Goal: Task Accomplishment & Management: Use online tool/utility

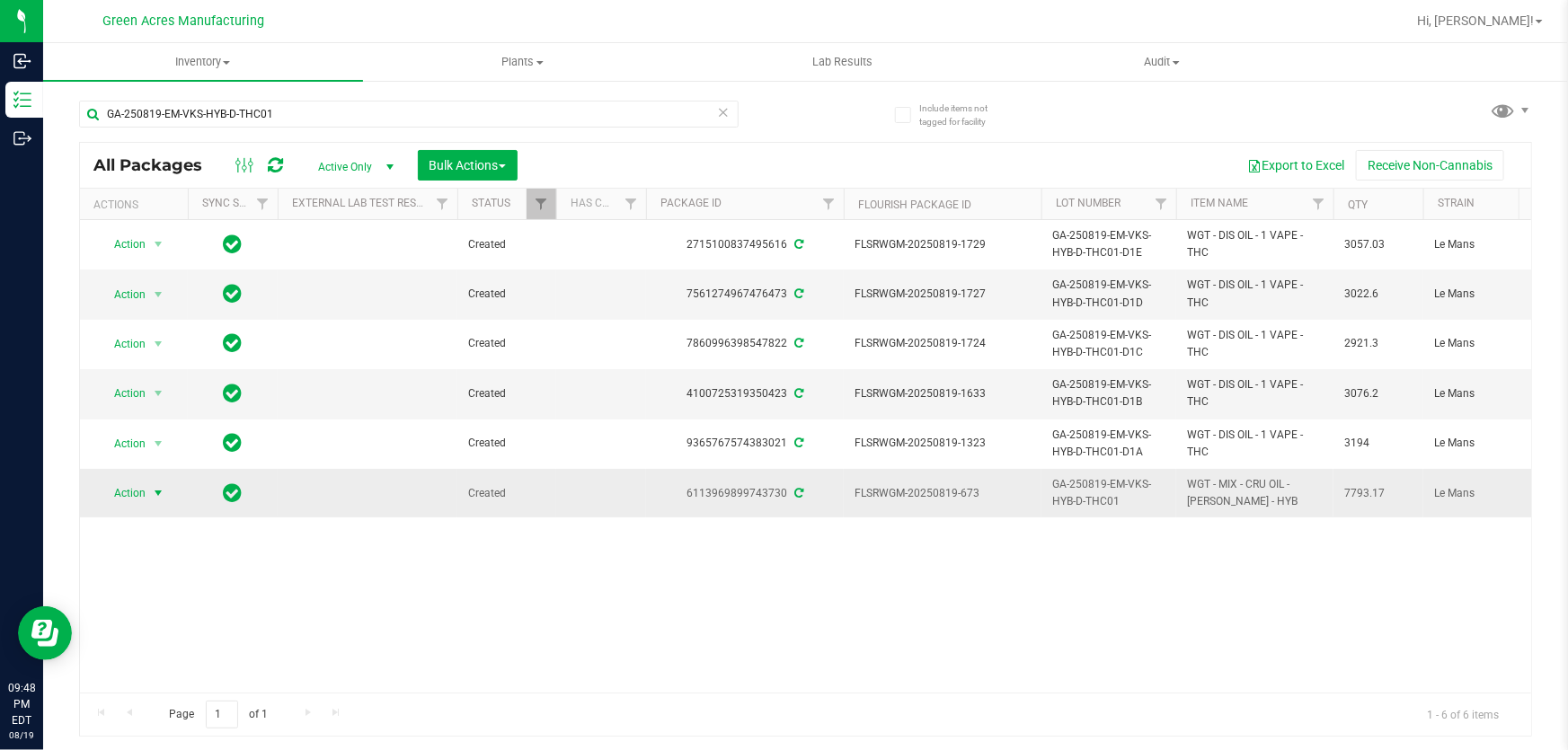
click at [141, 491] on span "Action" at bounding box center [122, 492] width 48 height 25
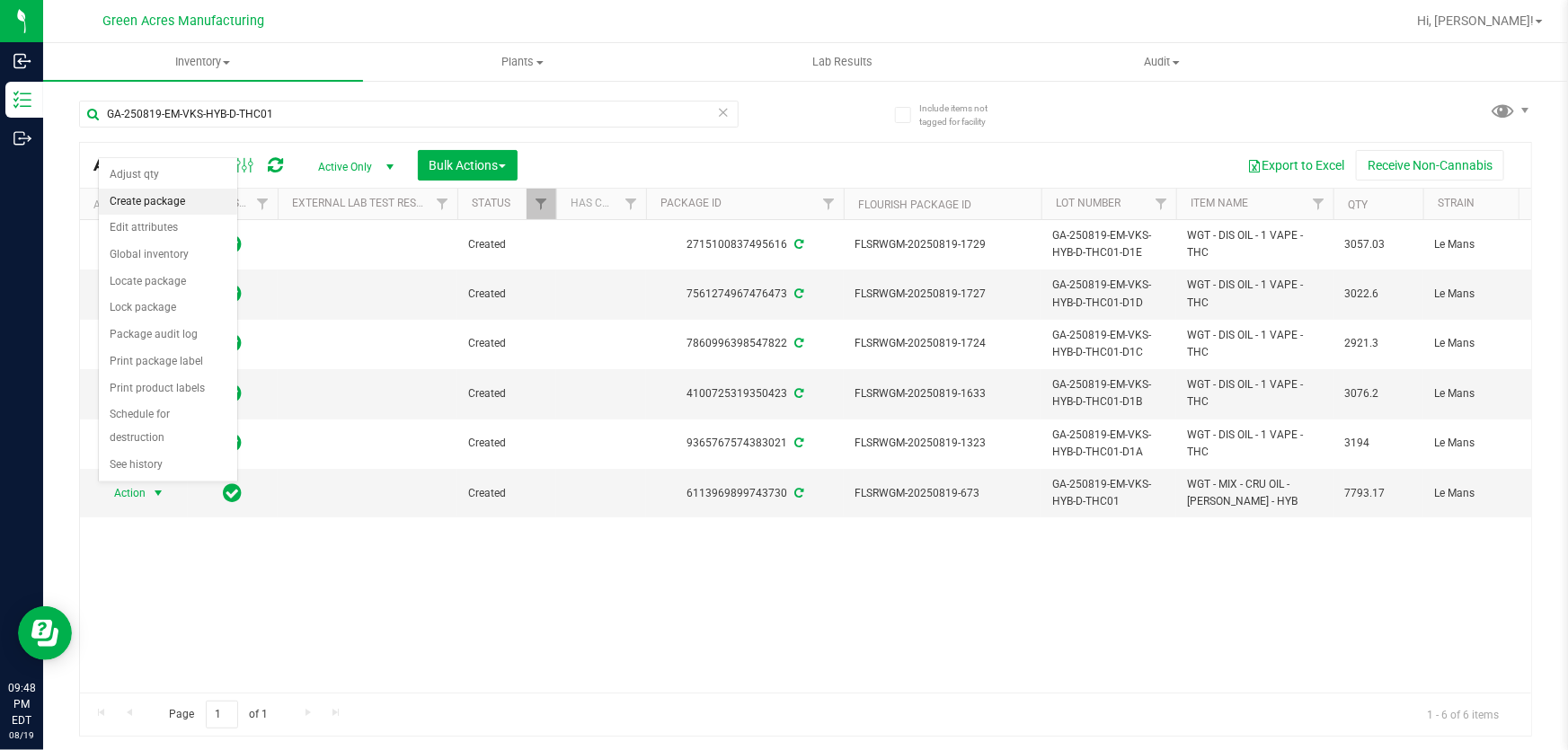
click at [173, 206] on li "Create package" at bounding box center [168, 202] width 138 height 27
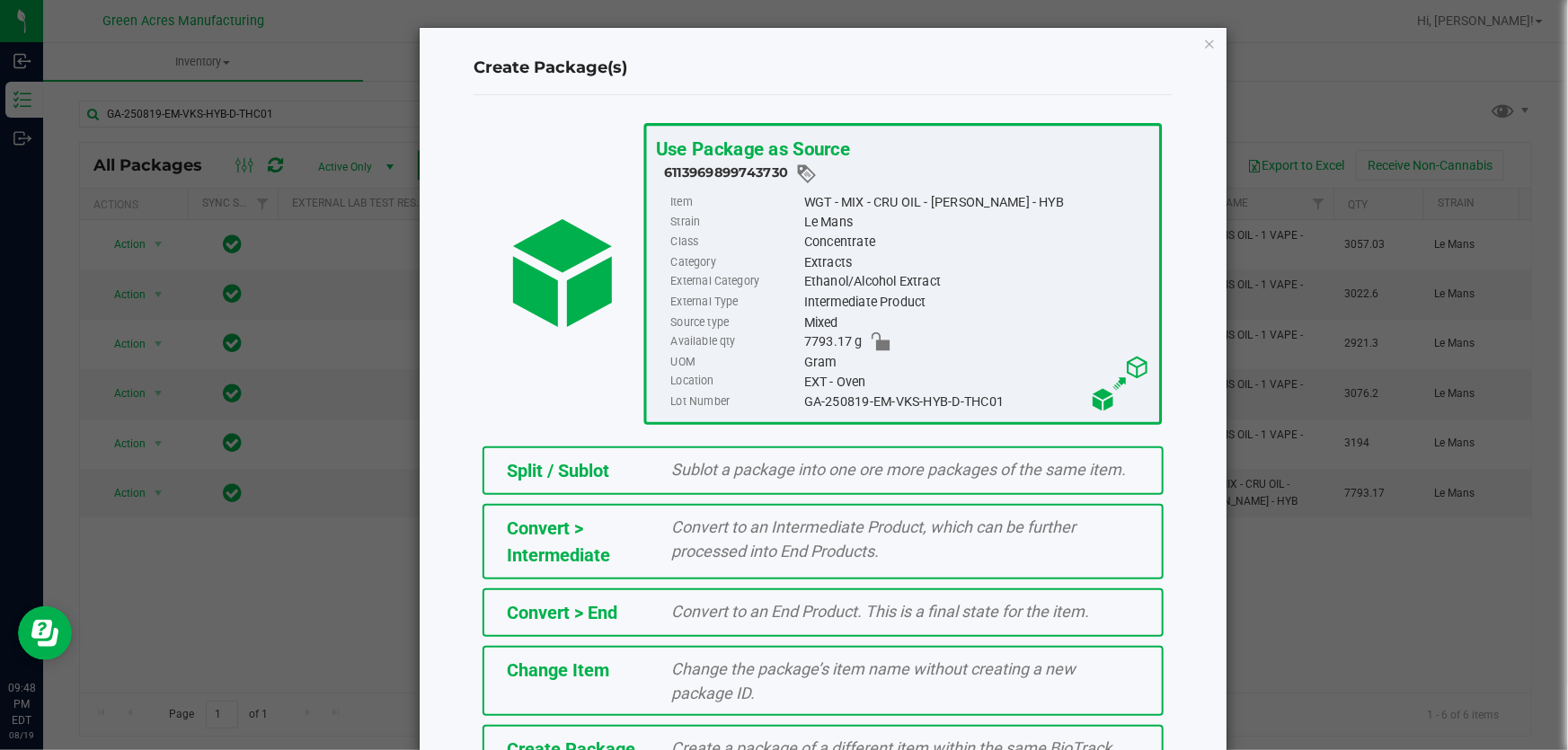
scroll to position [124, 0]
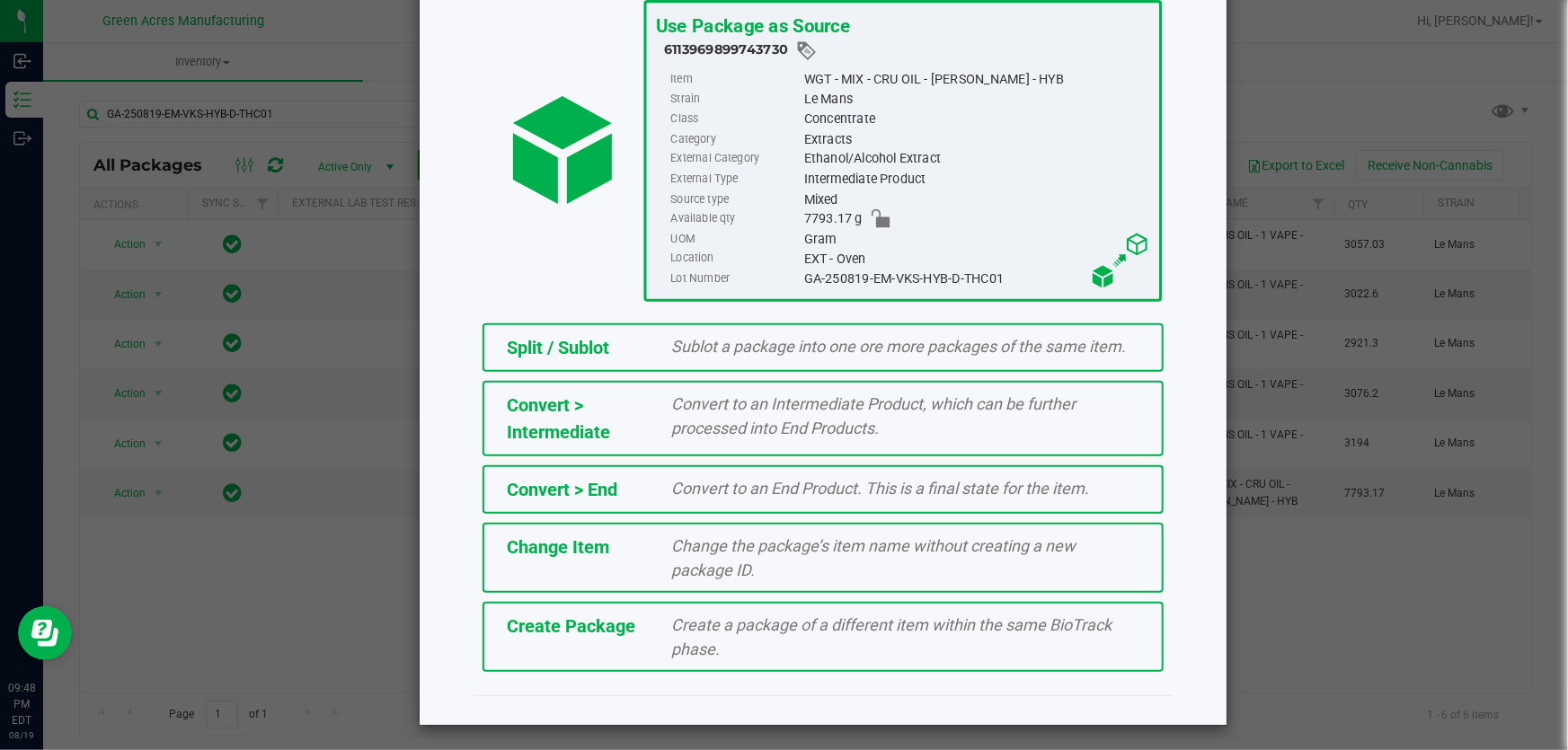
click at [845, 628] on span "Create a package of a different item within the same BioTrack phase." at bounding box center [892, 637] width 440 height 43
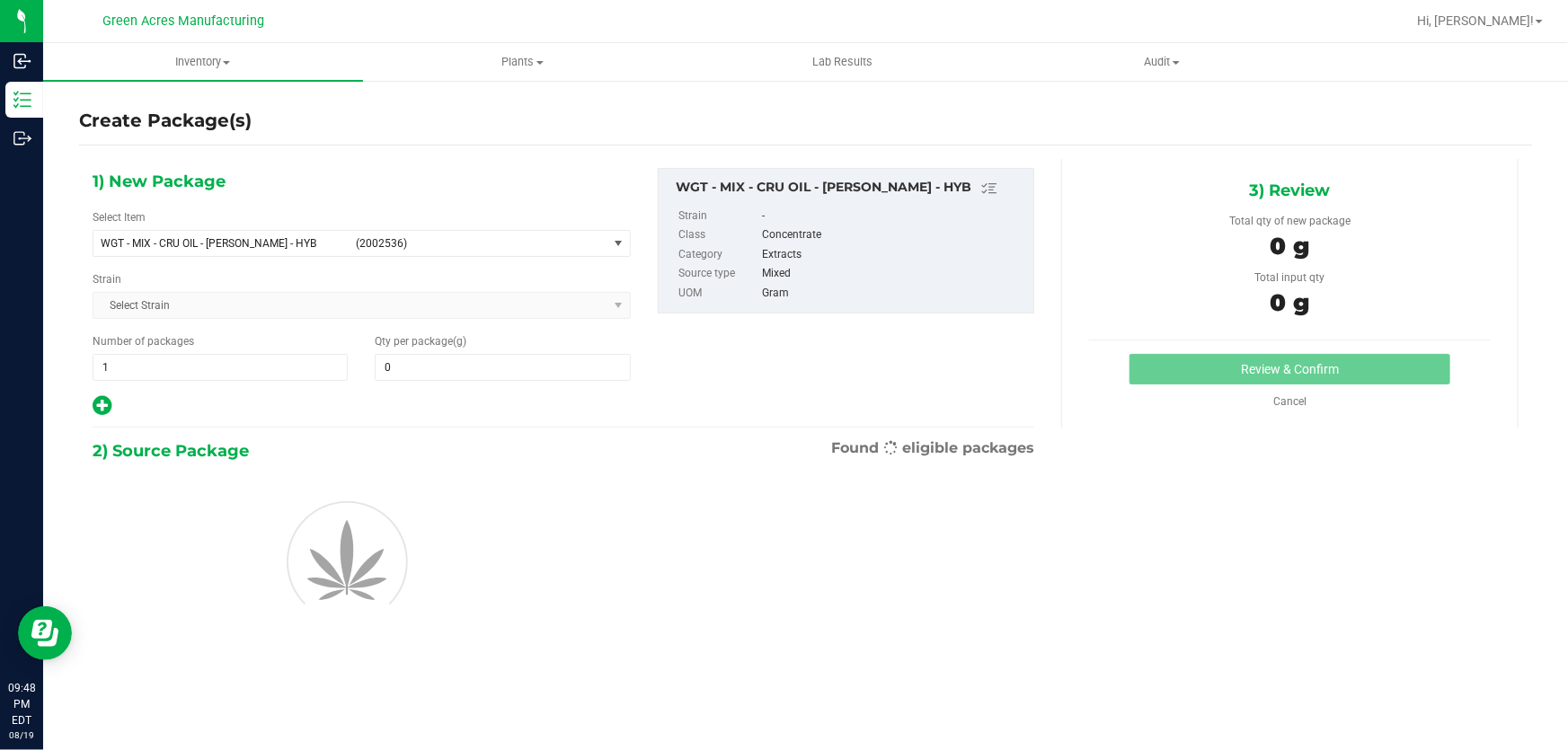
type input "0.0000"
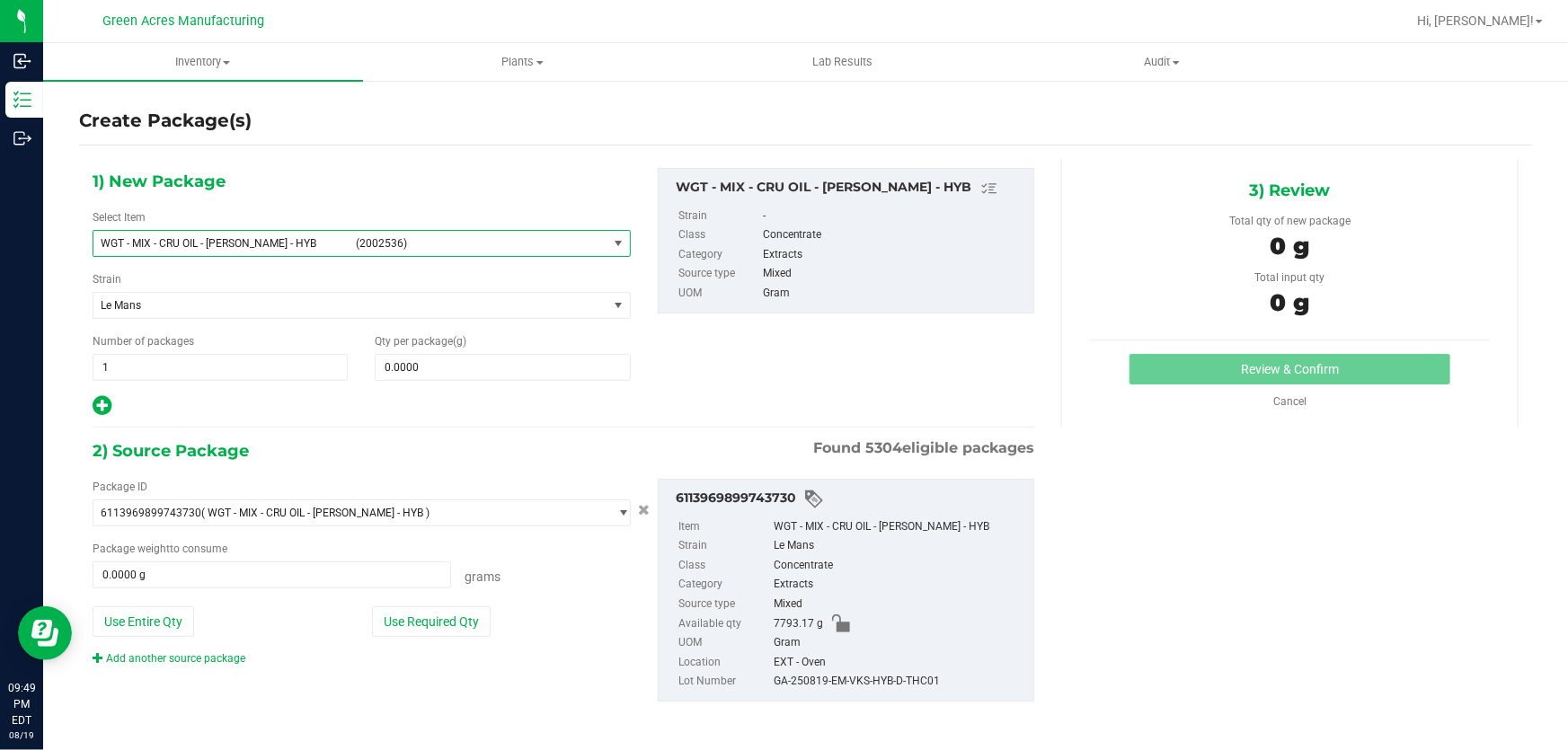
click at [611, 241] on span "select" at bounding box center [618, 243] width 15 height 15
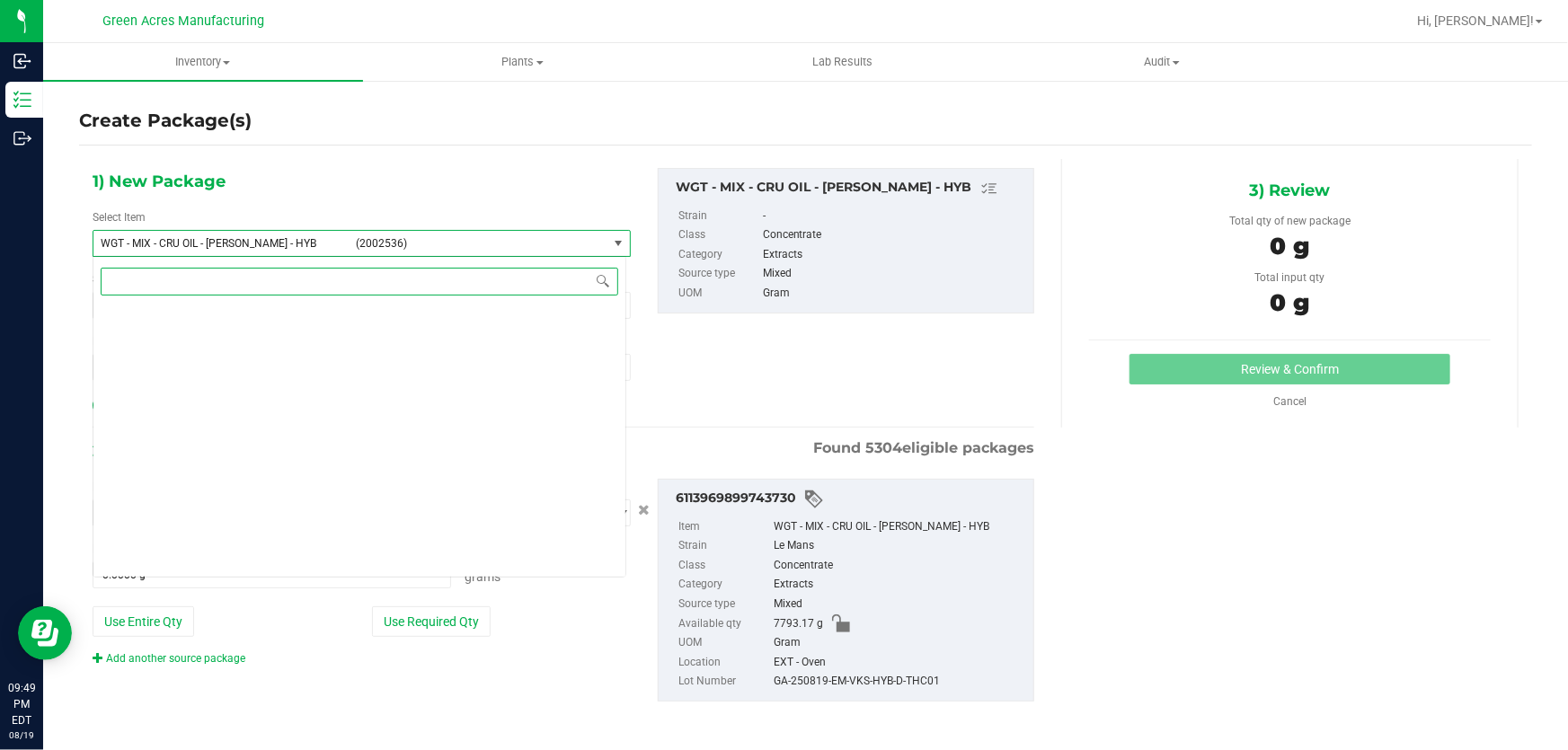
click at [611, 241] on span "select" at bounding box center [618, 243] width 15 height 15
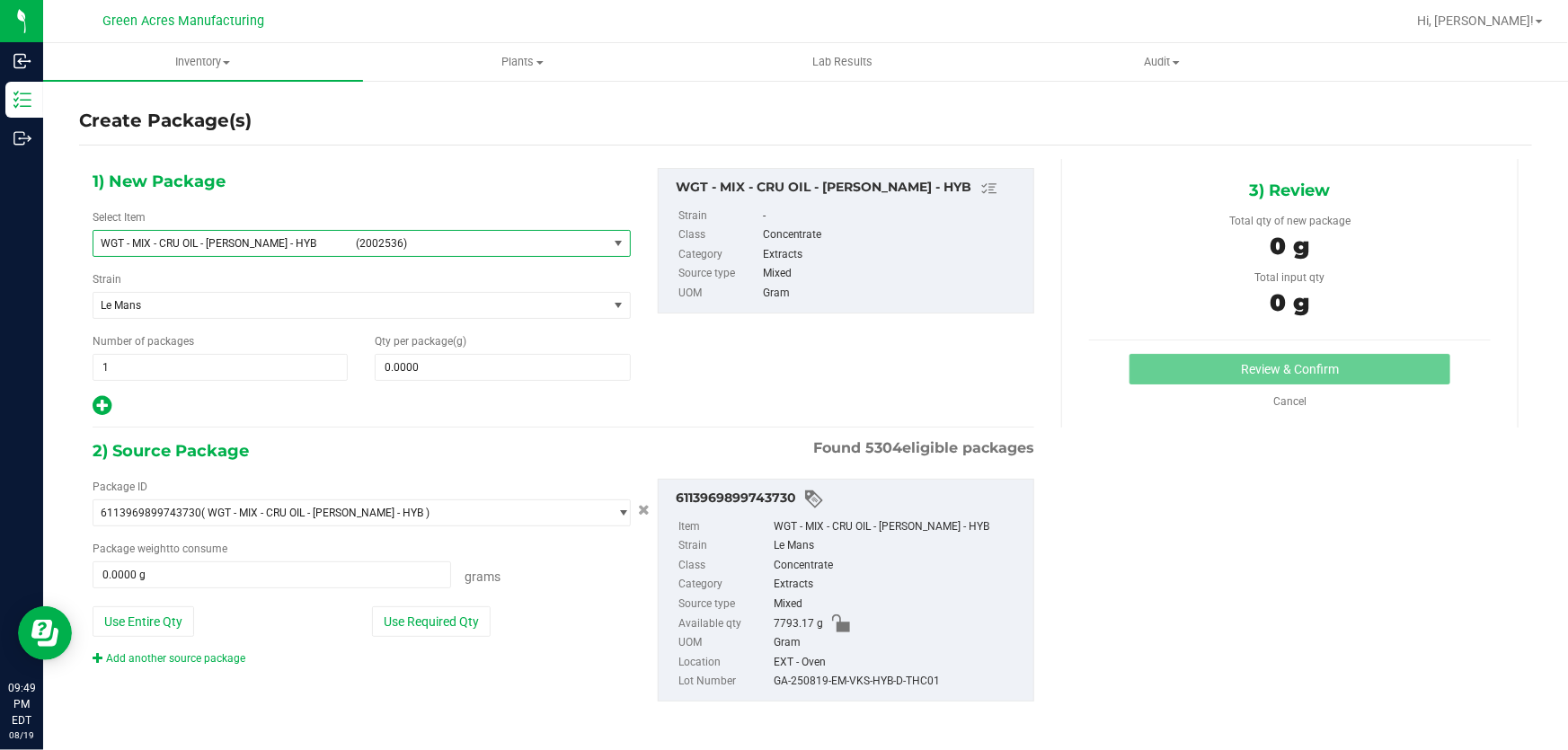
click at [611, 241] on span "select" at bounding box center [618, 243] width 15 height 15
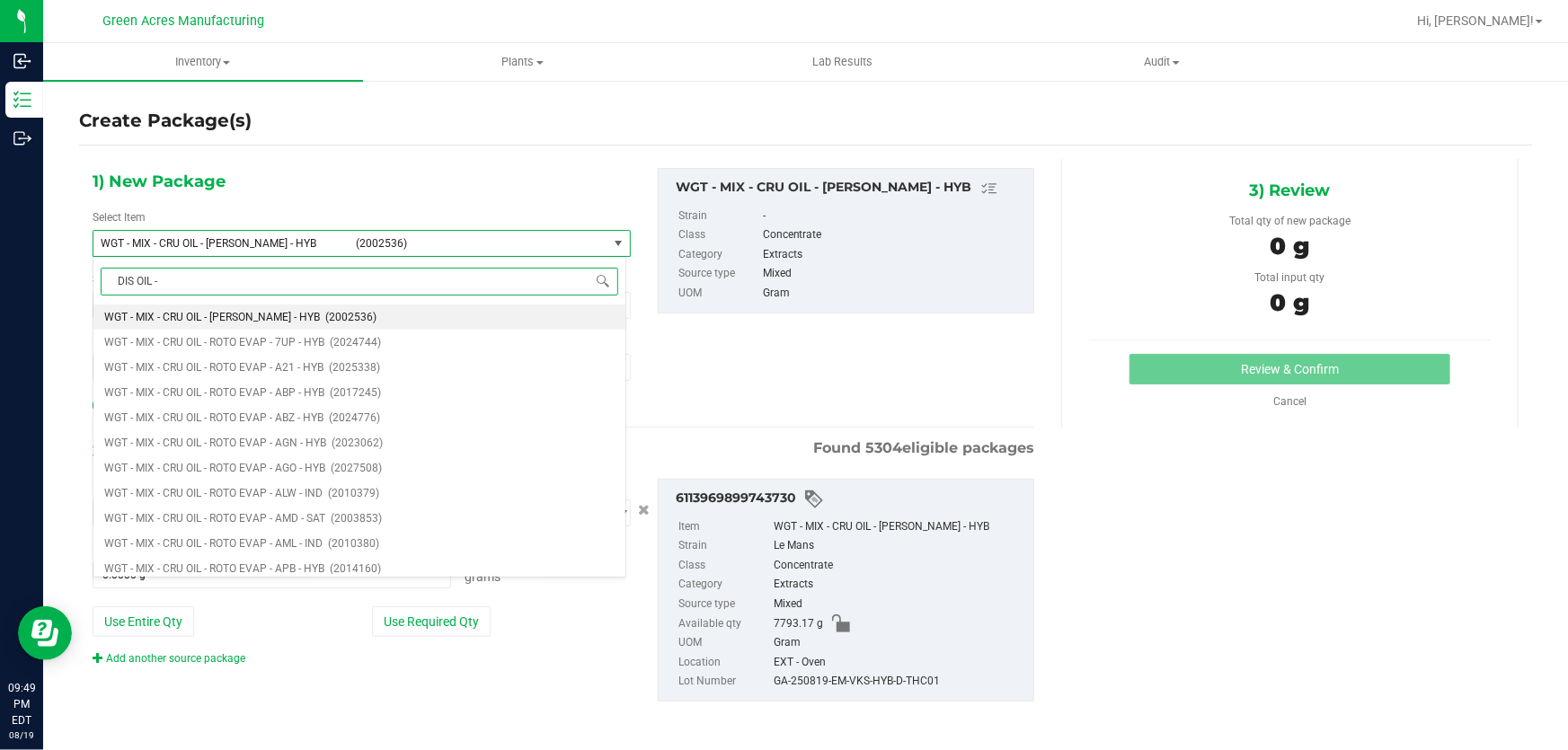
type input "DIS OIL - 1"
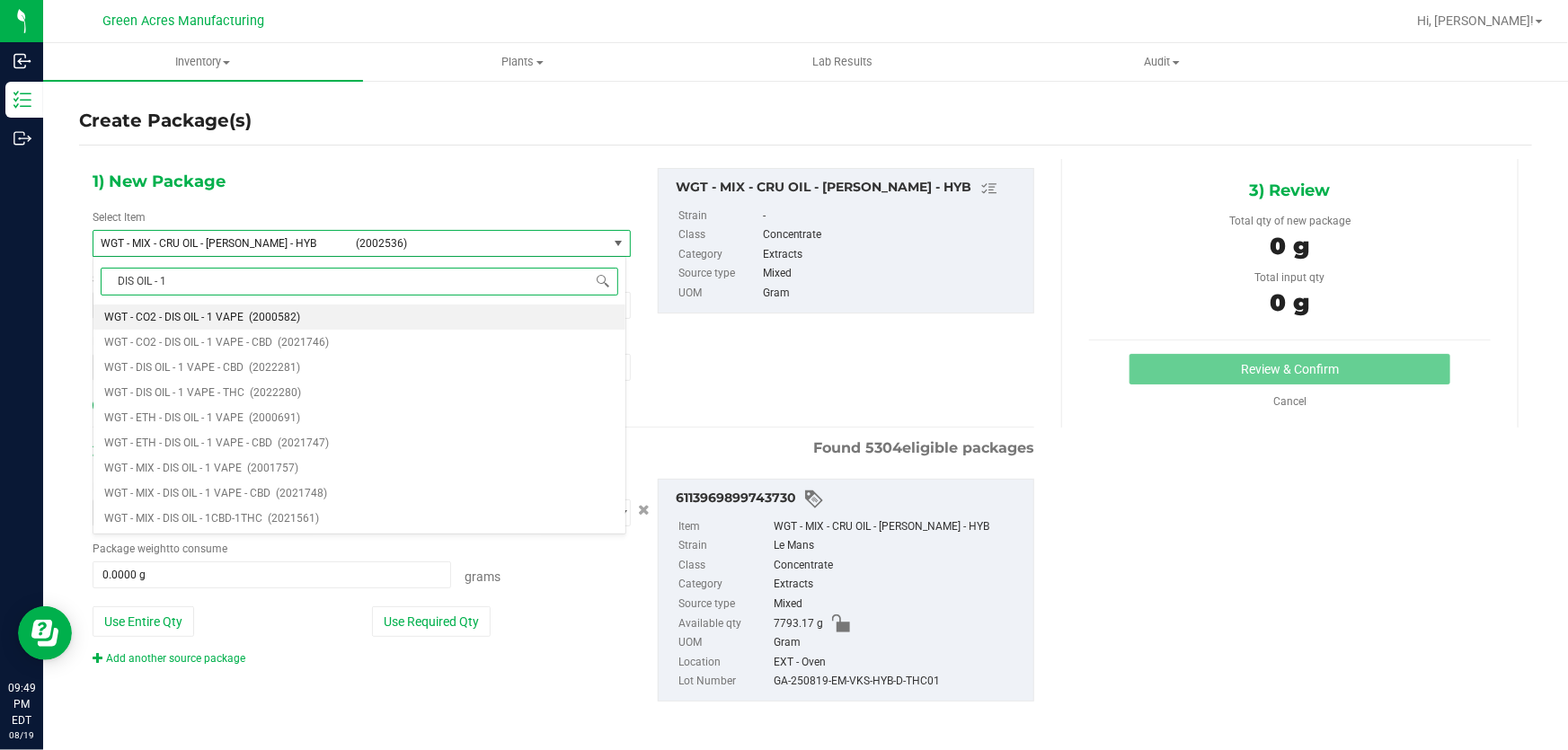
scroll to position [0, 0]
click at [252, 389] on span "(2022280)" at bounding box center [276, 392] width 51 height 13
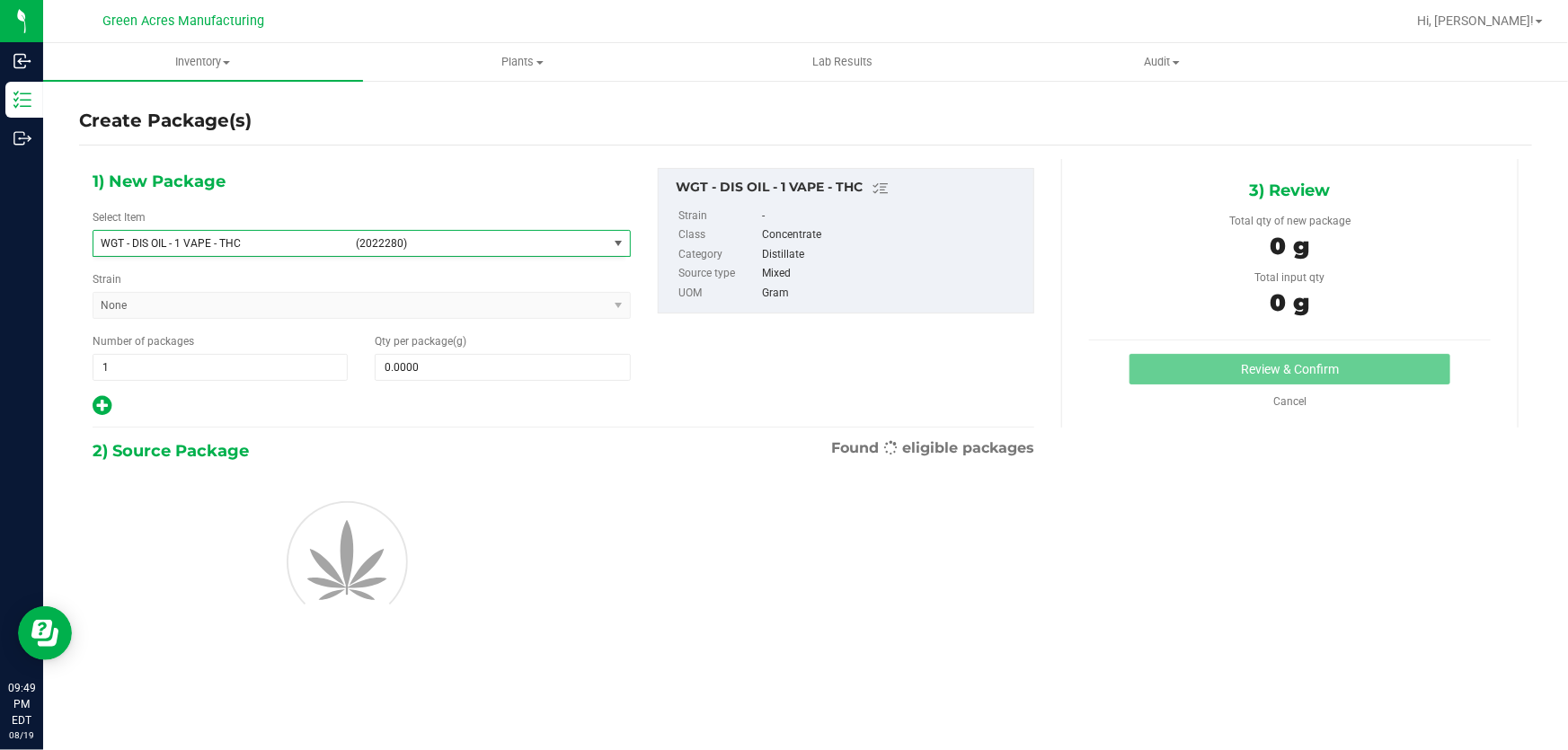
type input "0.0000"
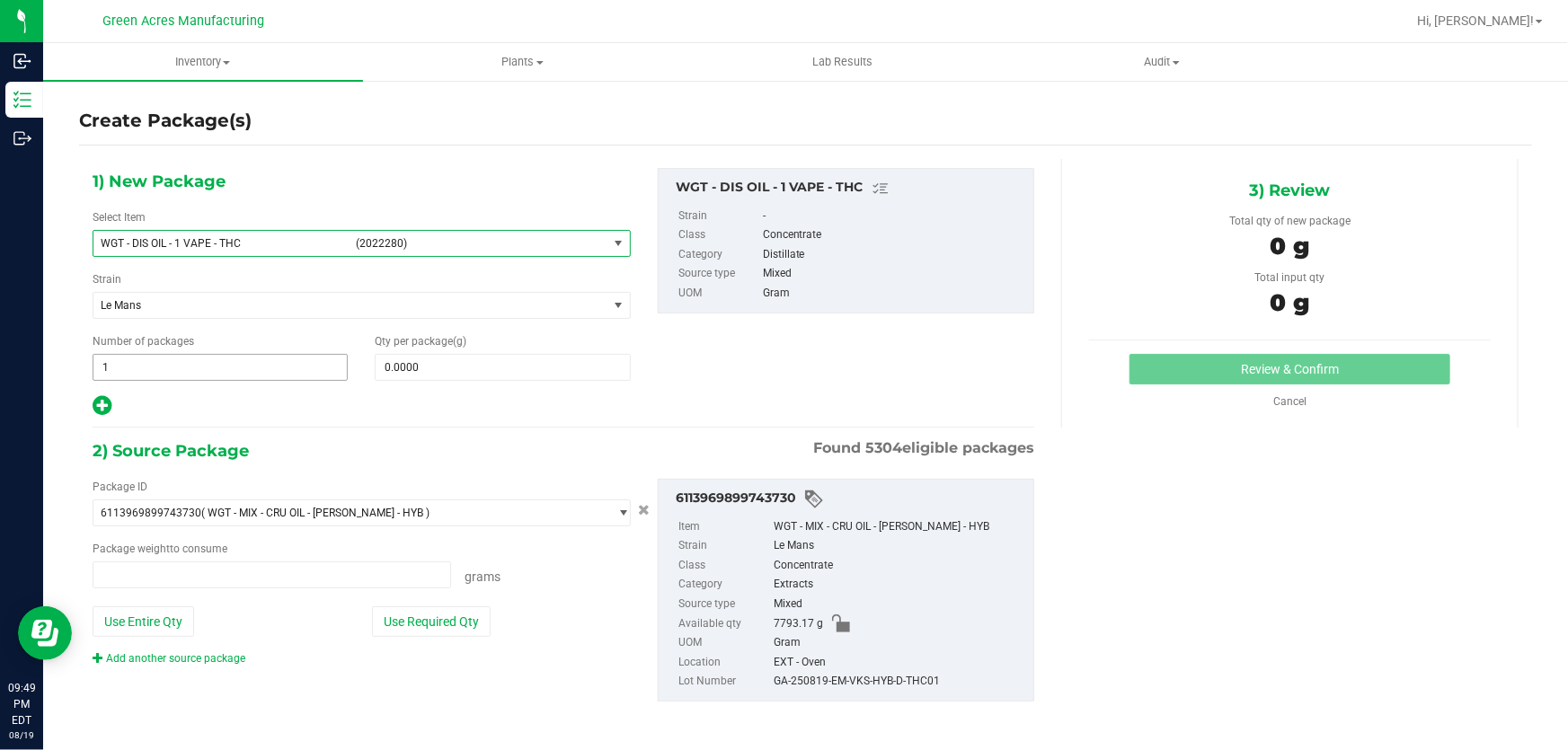
type input "0.0000 g"
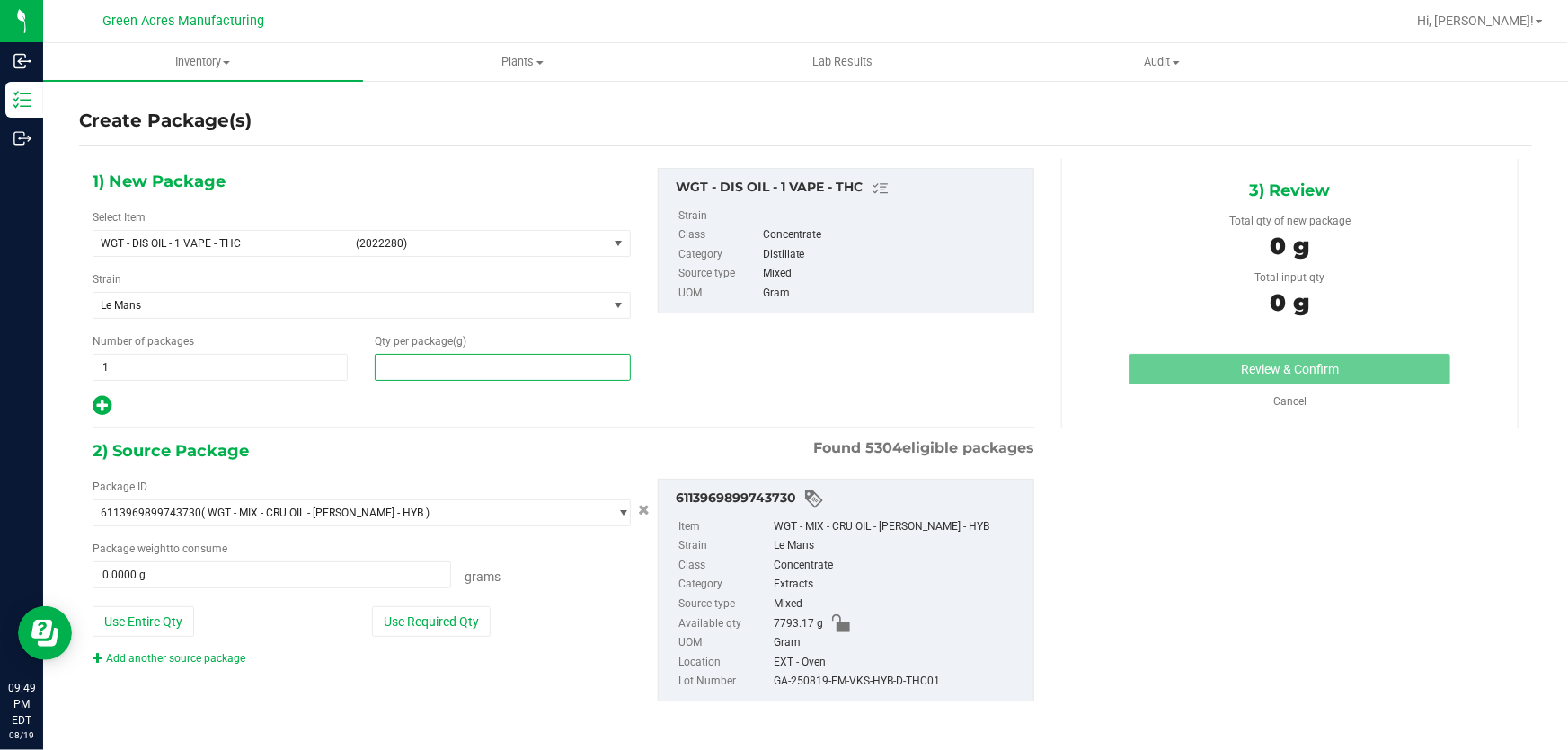
click at [462, 365] on span at bounding box center [502, 367] width 255 height 27
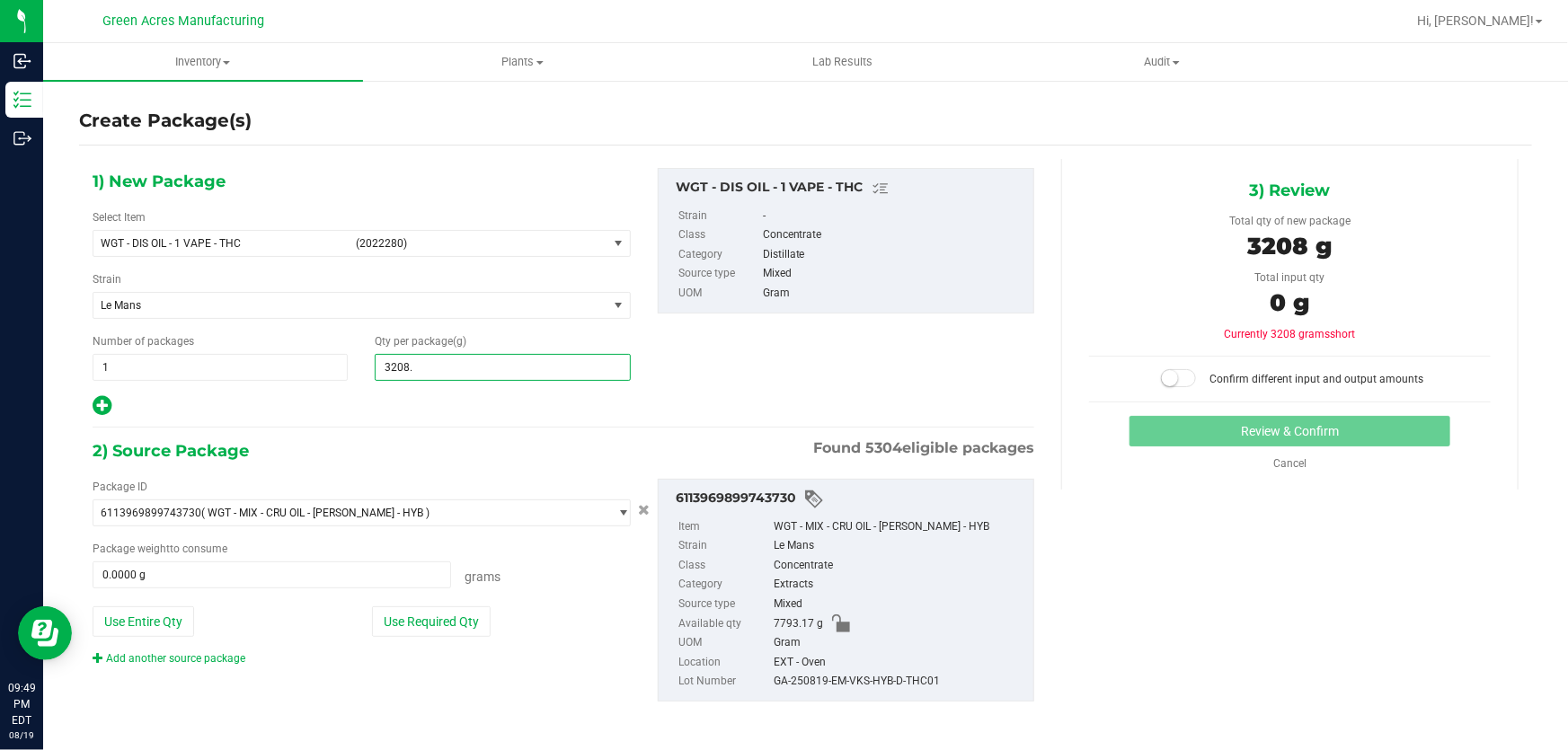
type input "3208.6"
type input "3,208.6000"
click at [429, 629] on button "Use Required Qty" at bounding box center [431, 622] width 119 height 31
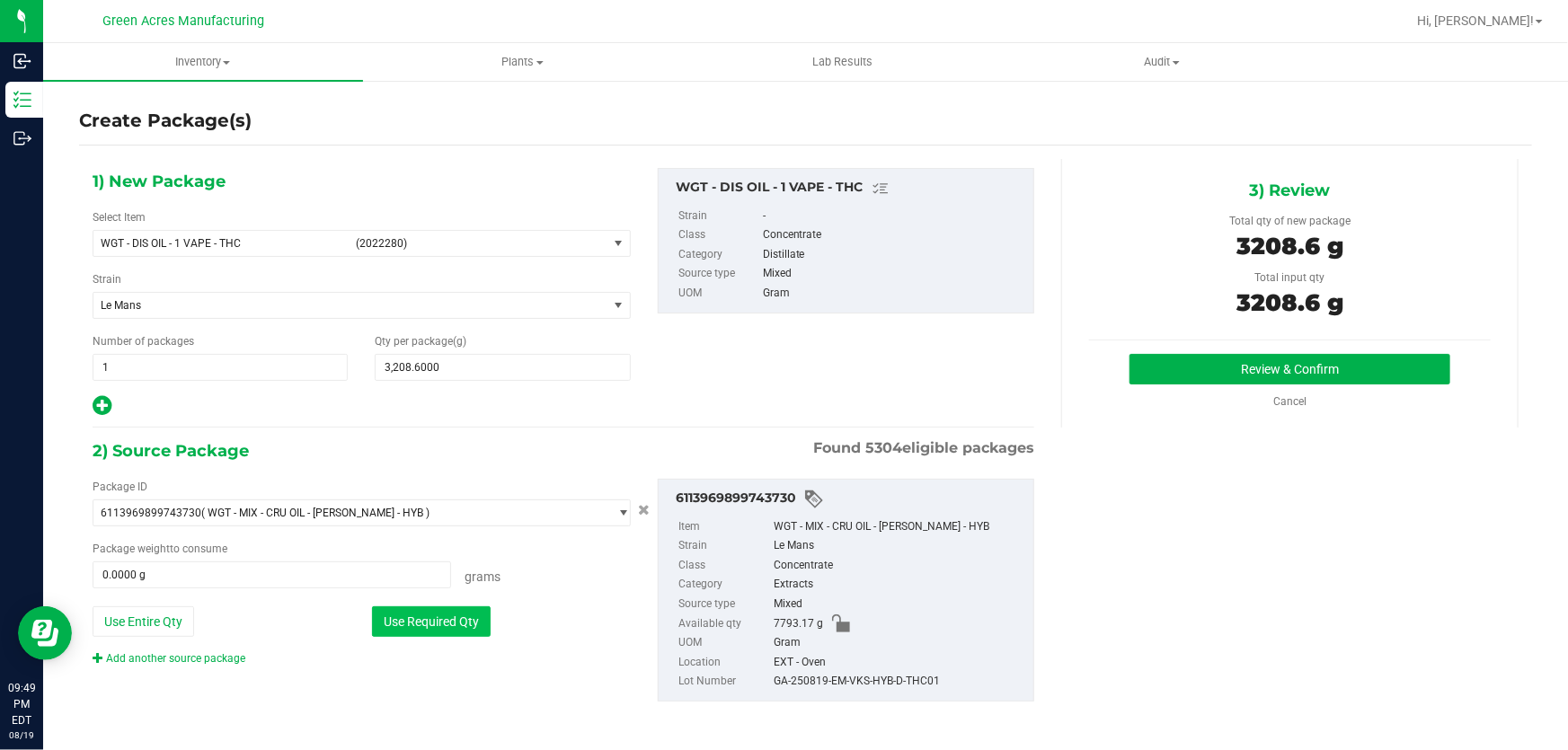
type input "3208.6000 g"
click at [1243, 359] on button "Review & Confirm" at bounding box center [1289, 369] width 321 height 31
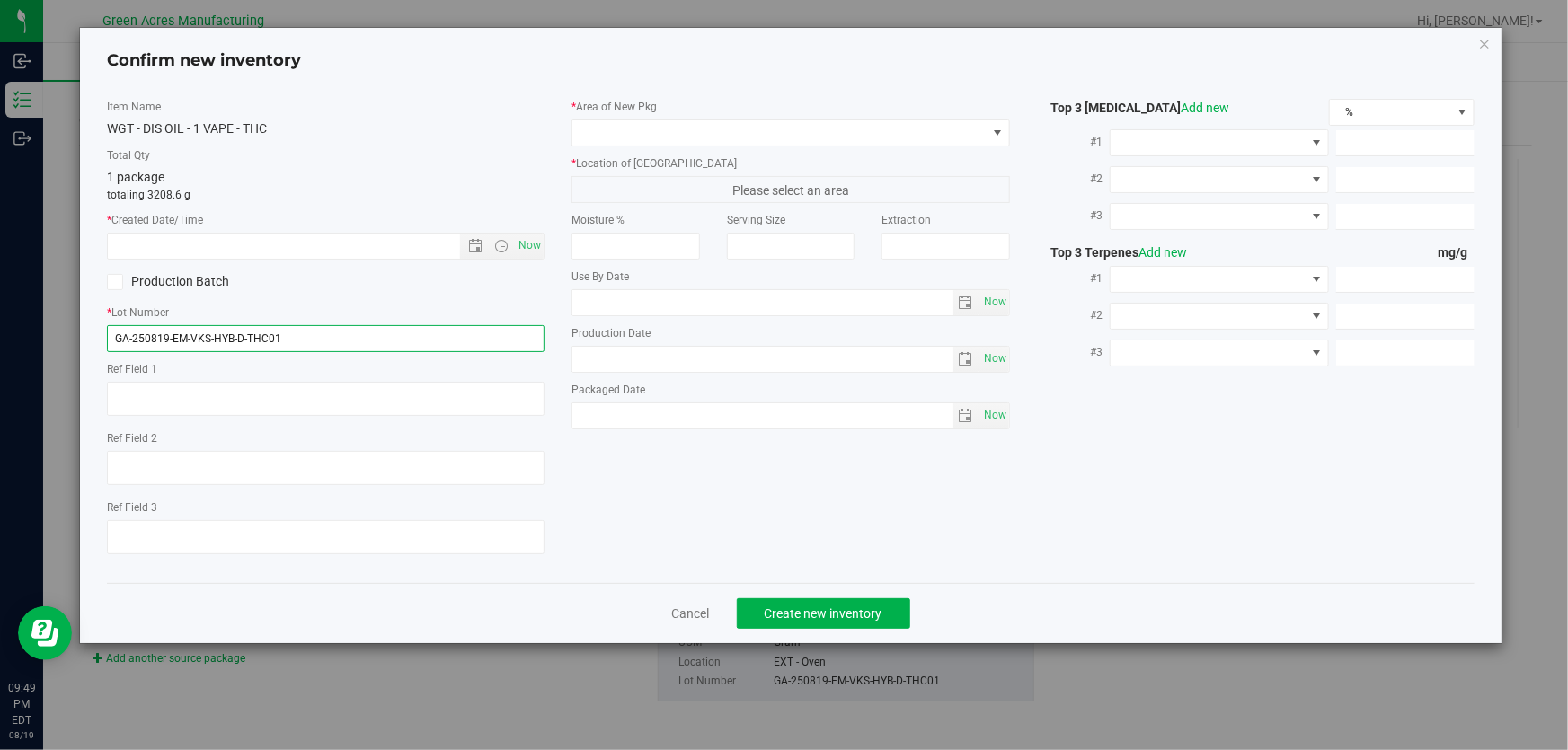
click at [341, 340] on input "GA-250819-EM-VKS-HYB-D-THC01" at bounding box center [325, 338] width 438 height 27
type input "GA-250819-EM-VKS-HYB-D-THC01-D1F"
click at [523, 241] on span "Now" at bounding box center [530, 245] width 31 height 26
type input "8/19/2025 9:49 PM"
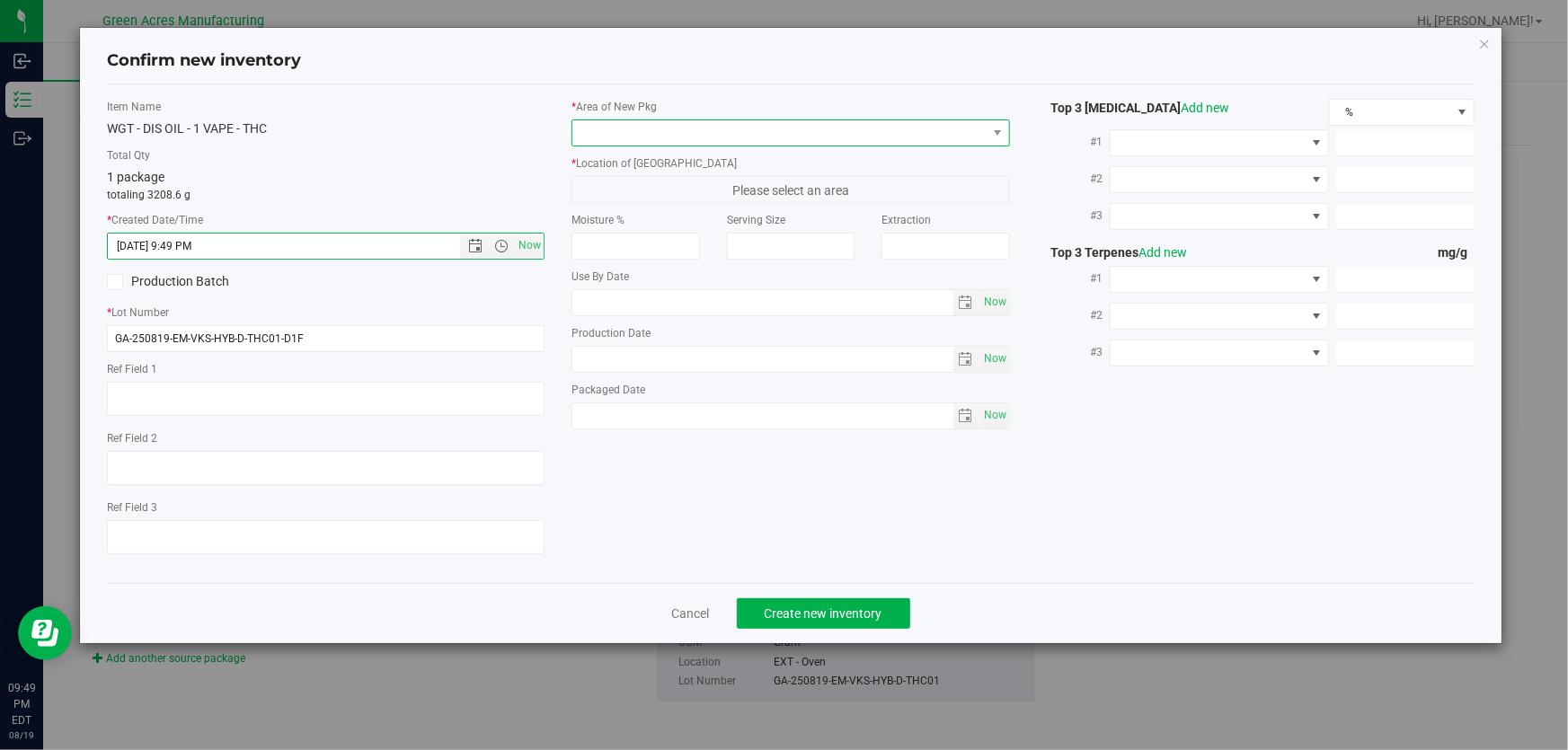
click at [724, 137] on span at bounding box center [779, 132] width 413 height 25
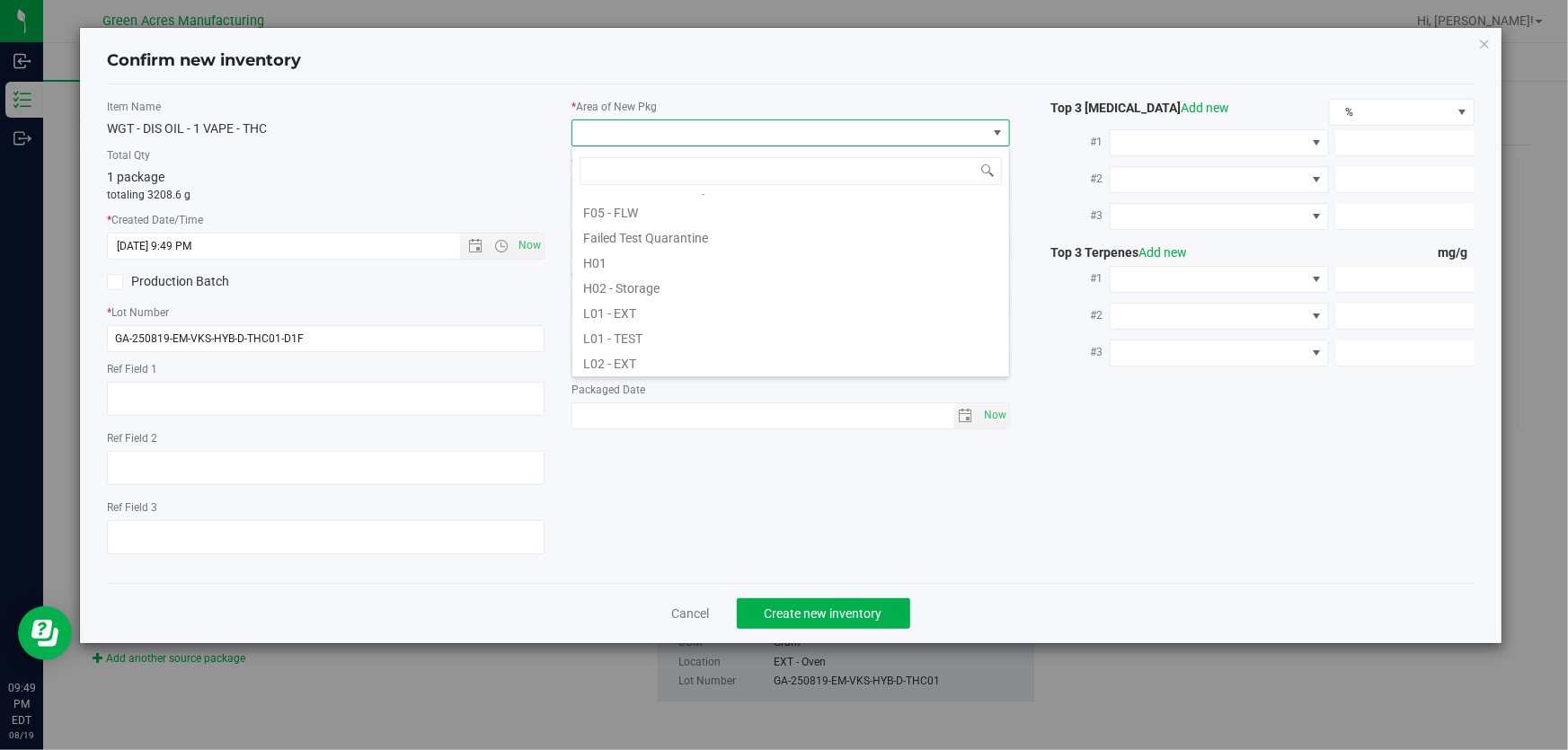
scroll to position [244, 0]
click at [668, 368] on li "L03 - EXT" at bounding box center [791, 364] width 437 height 25
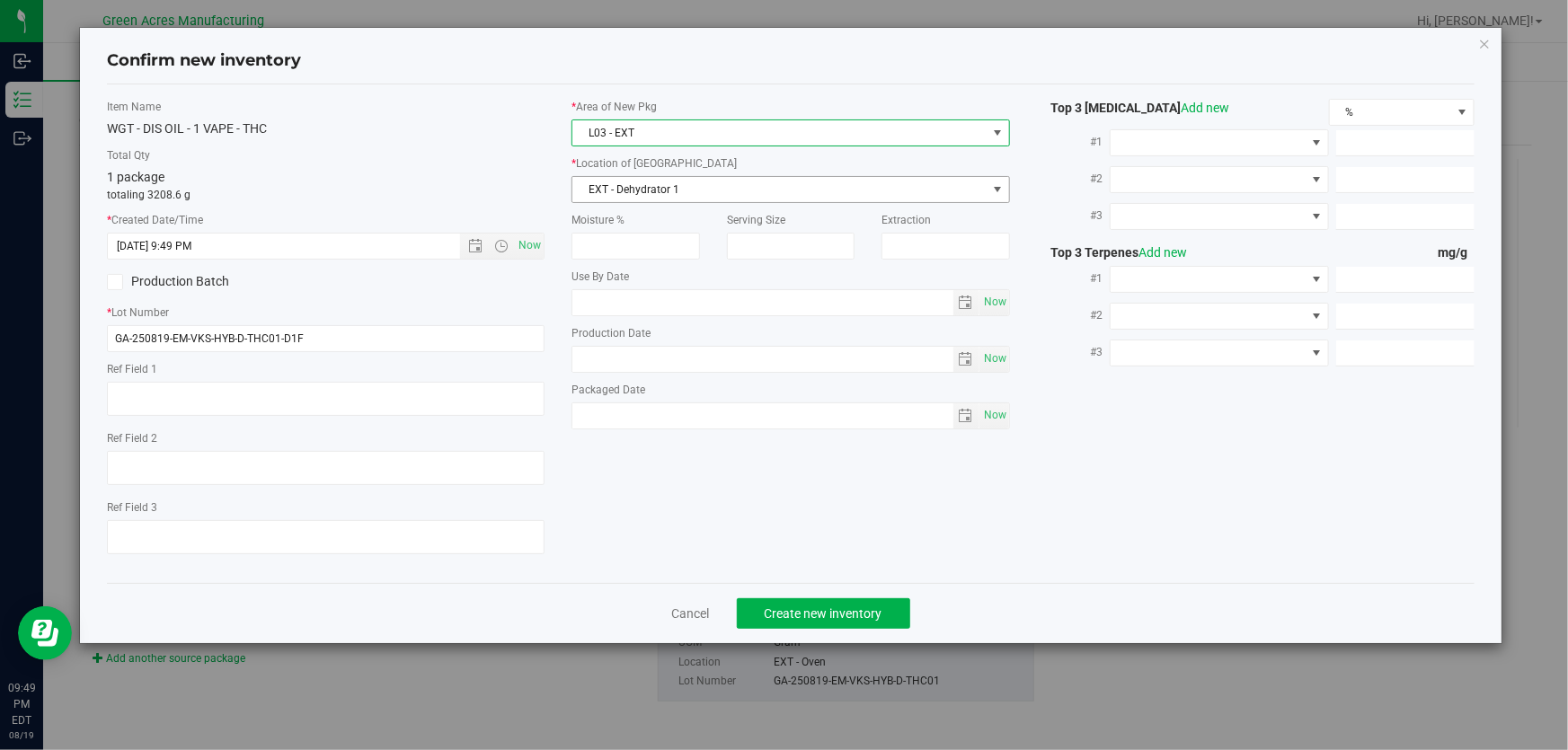
click at [730, 180] on span "EXT - Dehydrator 1" at bounding box center [779, 189] width 413 height 25
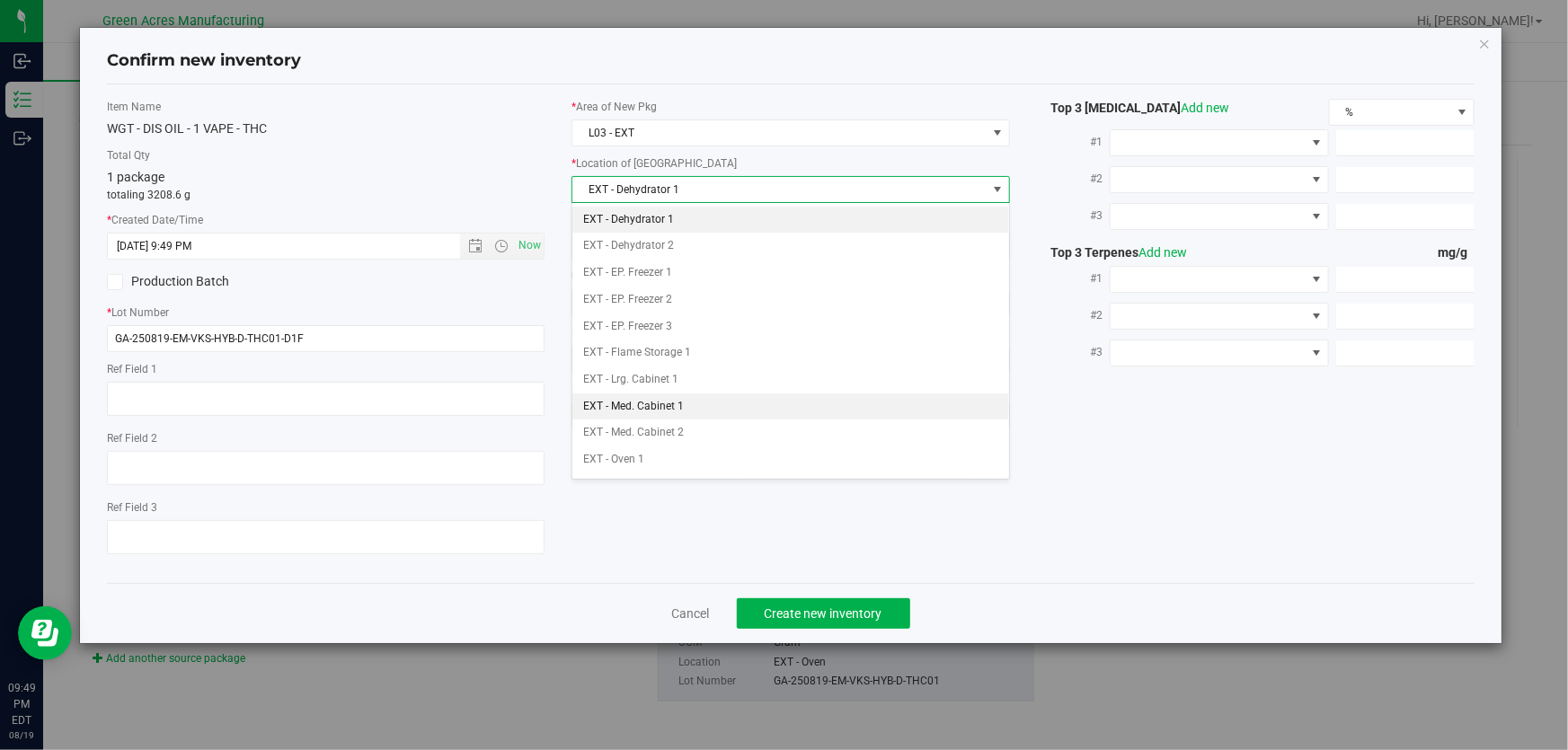
click at [724, 399] on li "EXT - Med. Cabinet 1" at bounding box center [791, 406] width 437 height 27
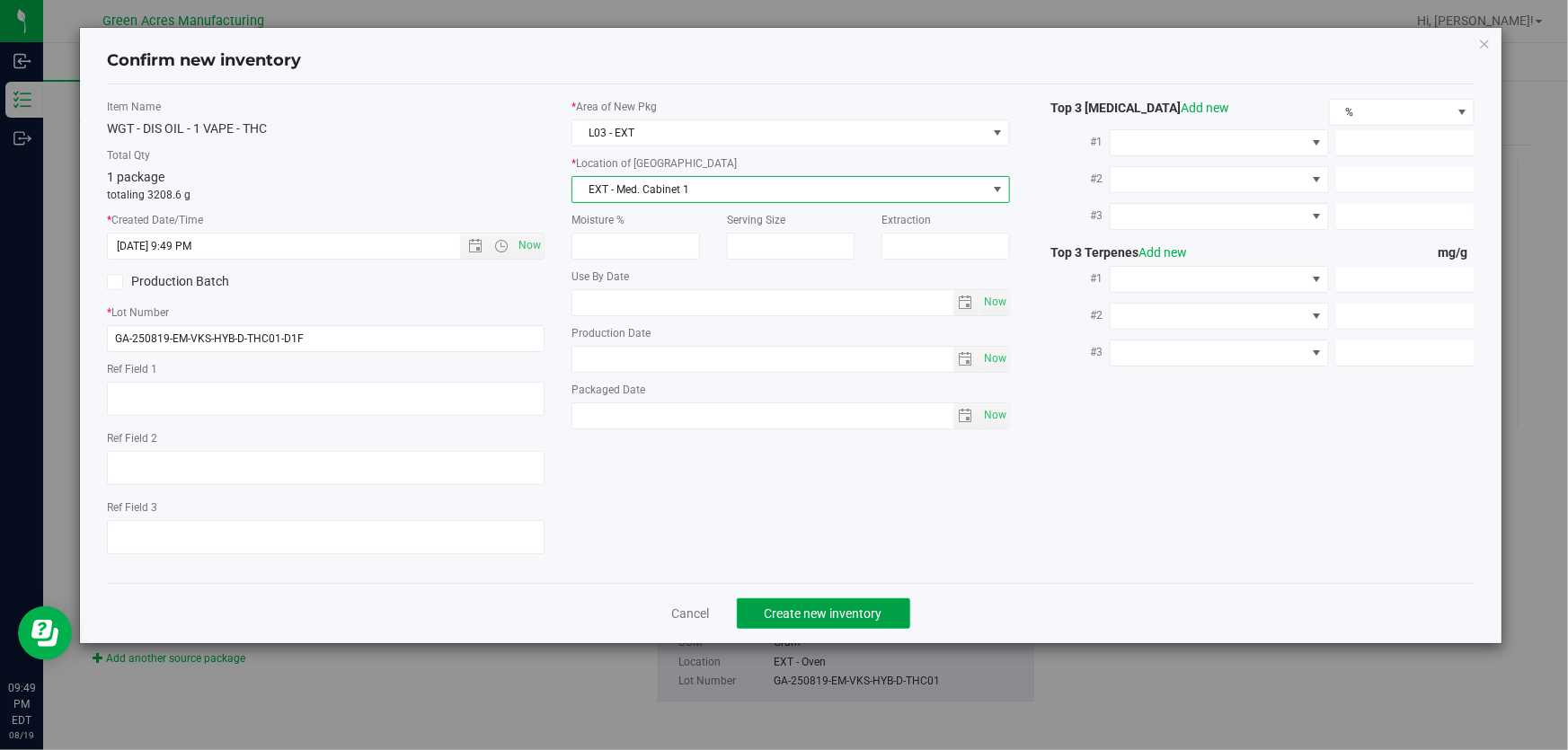
click at [884, 616] on button "Create new inventory" at bounding box center [823, 613] width 173 height 31
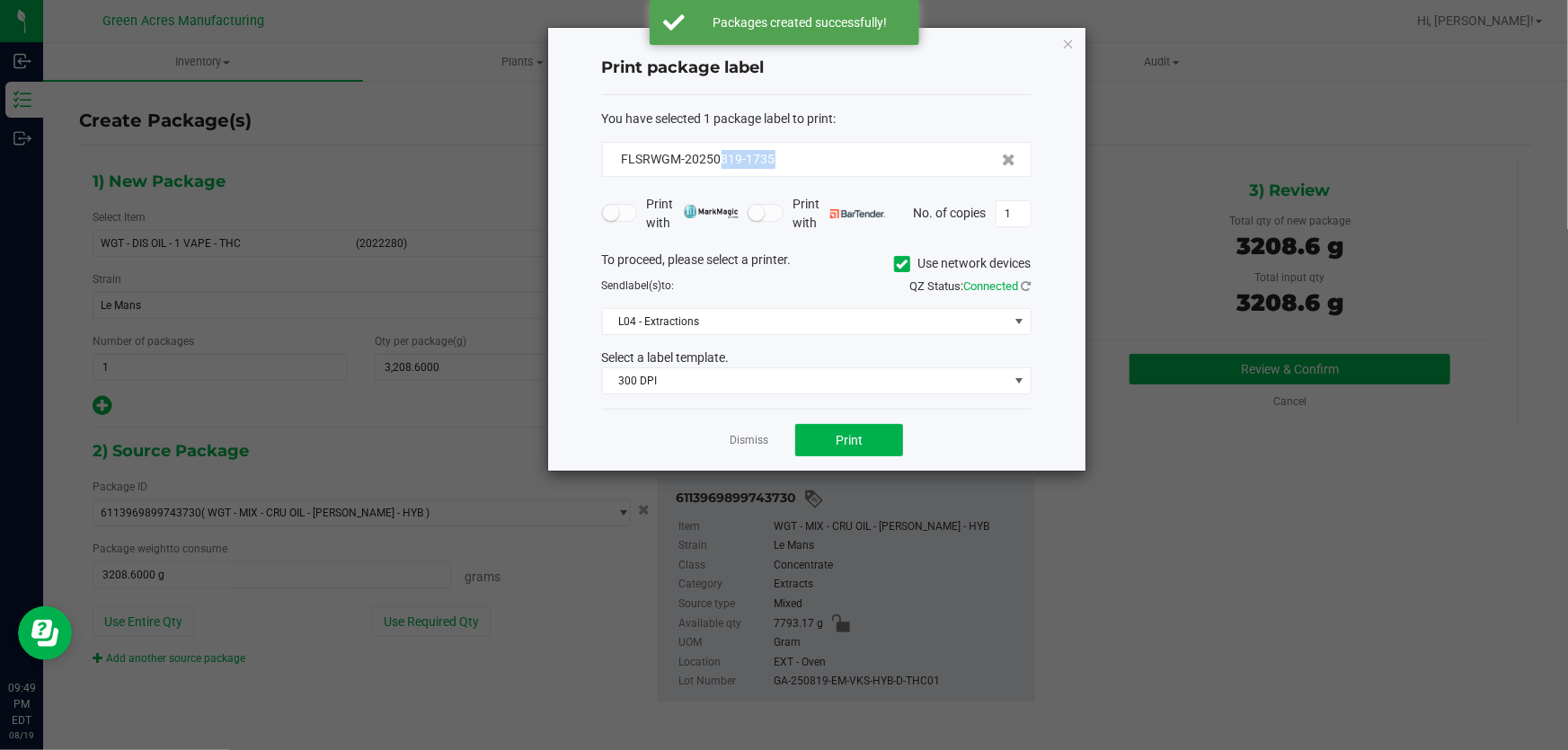
drag, startPoint x: 813, startPoint y: 161, endPoint x: 719, endPoint y: 175, distance: 95.0
click at [719, 175] on div "FLSRWGM-20250819-1735" at bounding box center [817, 159] width 429 height 35
copy span "819-1735"
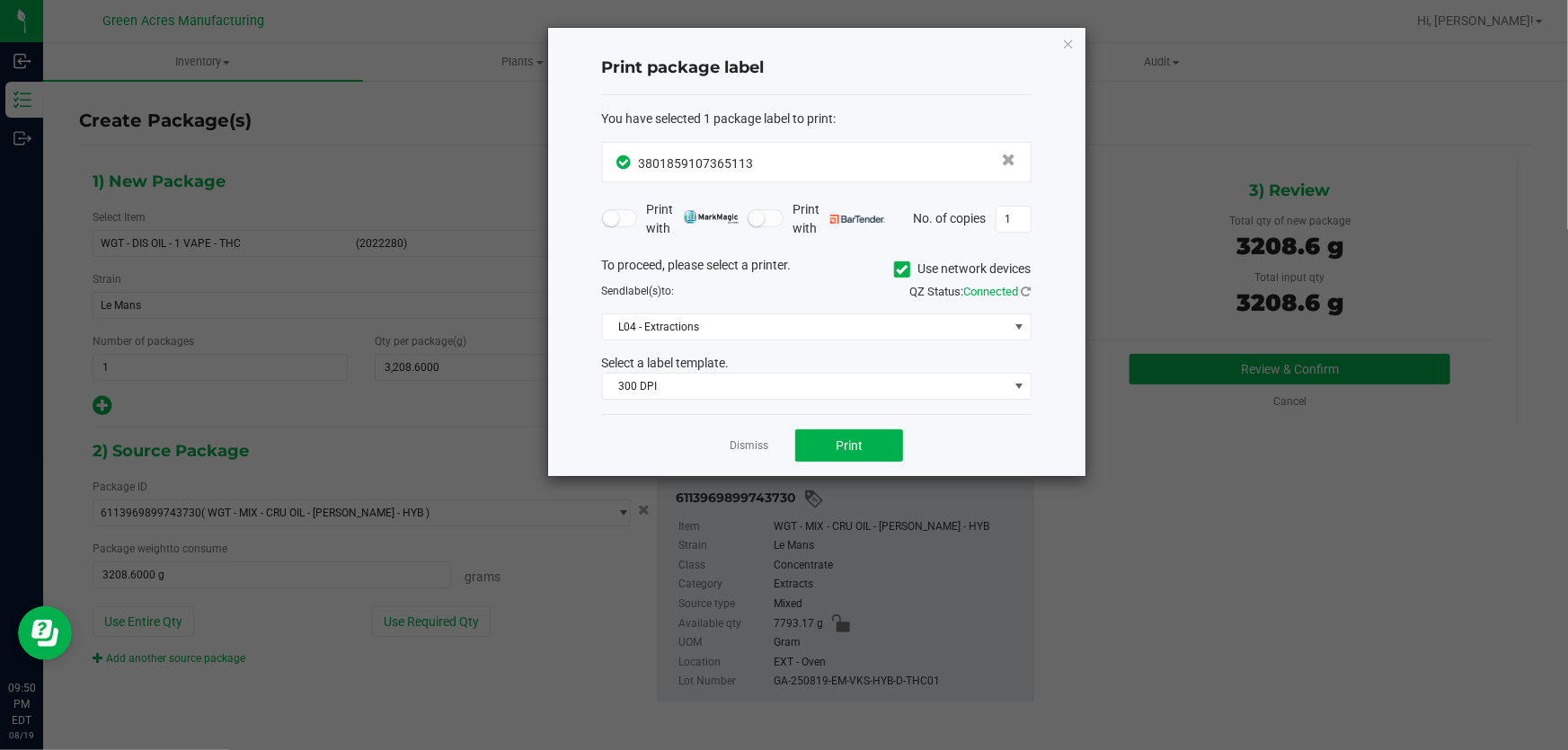
click at [836, 467] on div "Dismiss Print" at bounding box center [817, 445] width 429 height 62
click at [840, 443] on span "Print" at bounding box center [848, 446] width 27 height 15
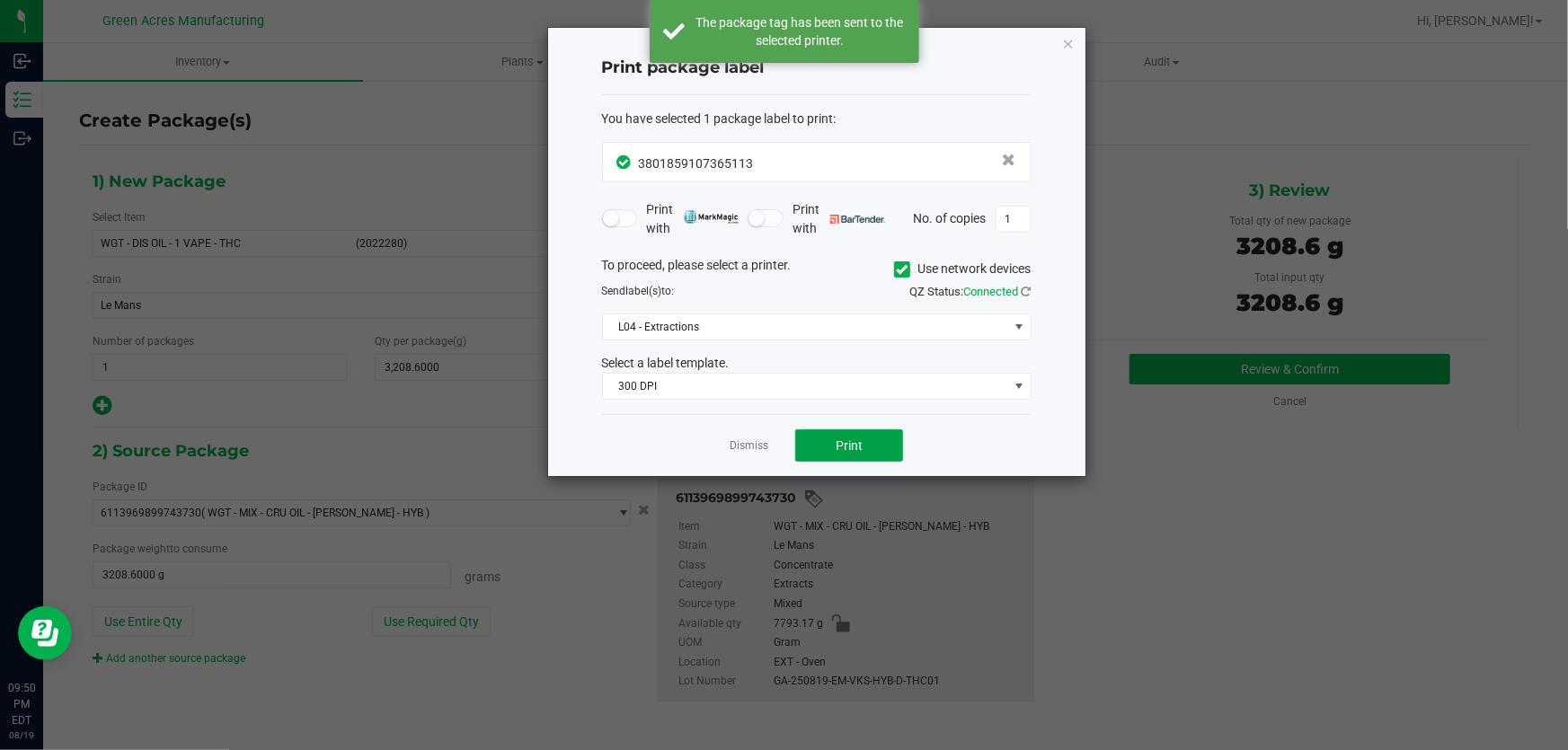
click at [840, 440] on span "Print" at bounding box center [848, 446] width 27 height 15
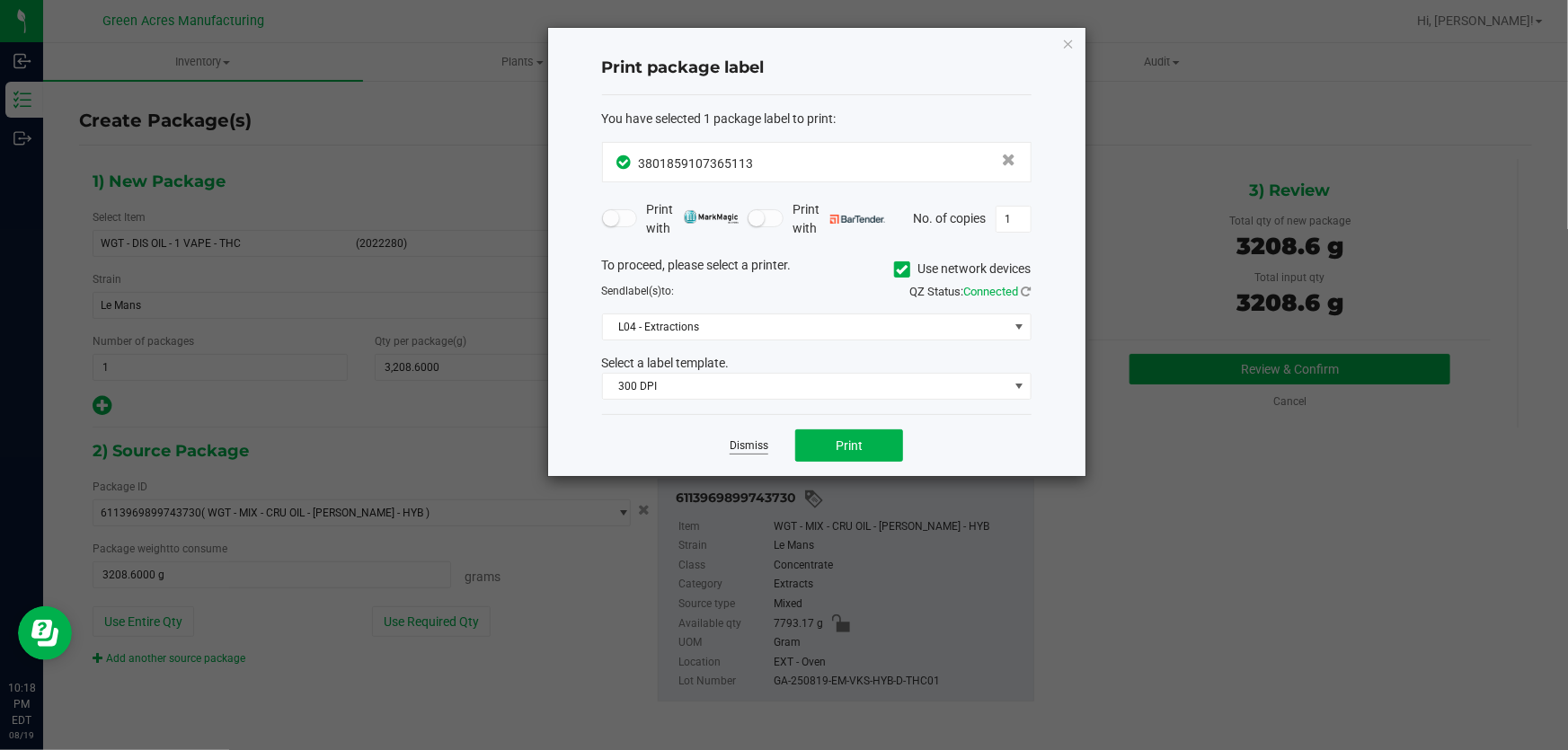
click at [740, 445] on link "Dismiss" at bounding box center [748, 446] width 39 height 15
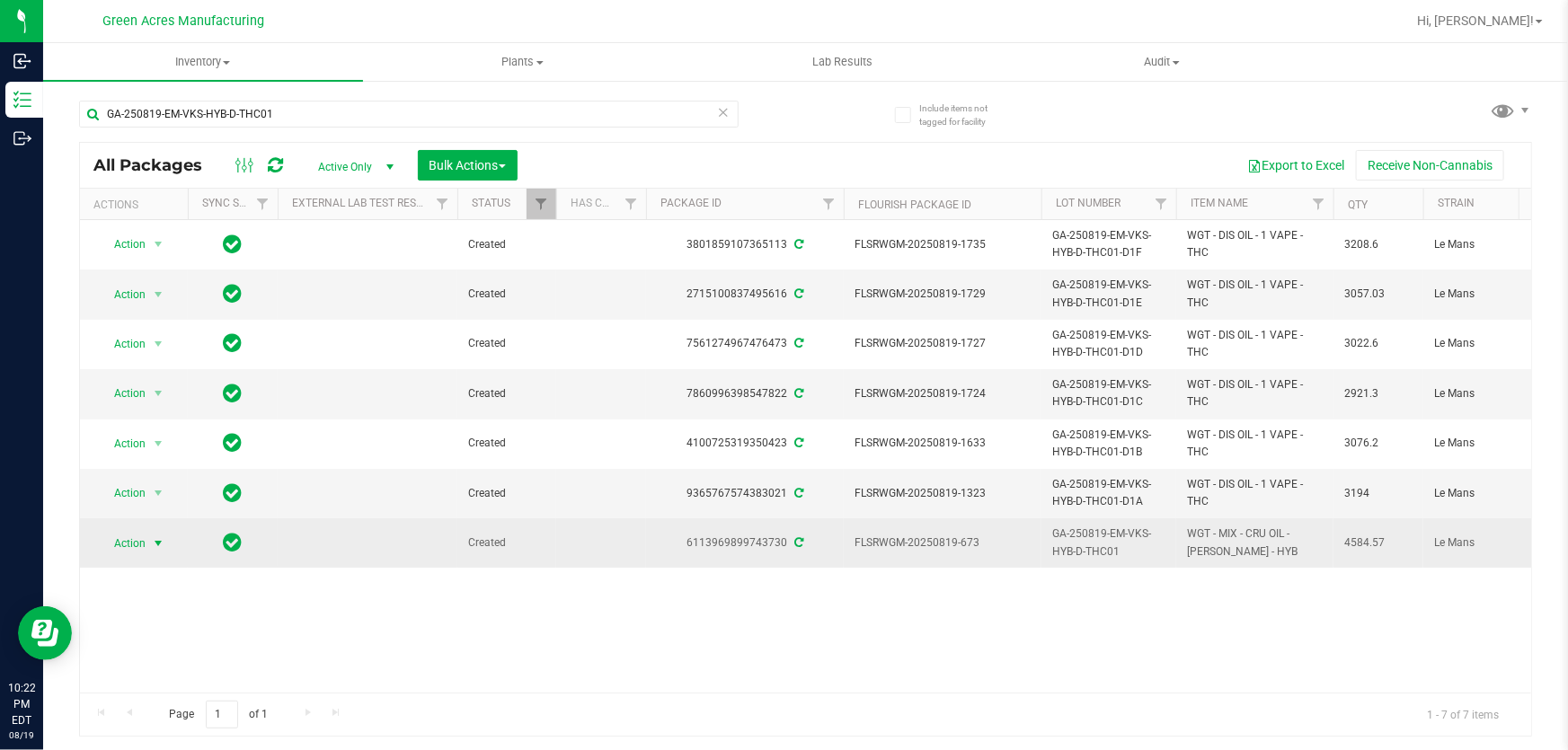
click at [142, 547] on span "Action" at bounding box center [122, 542] width 48 height 25
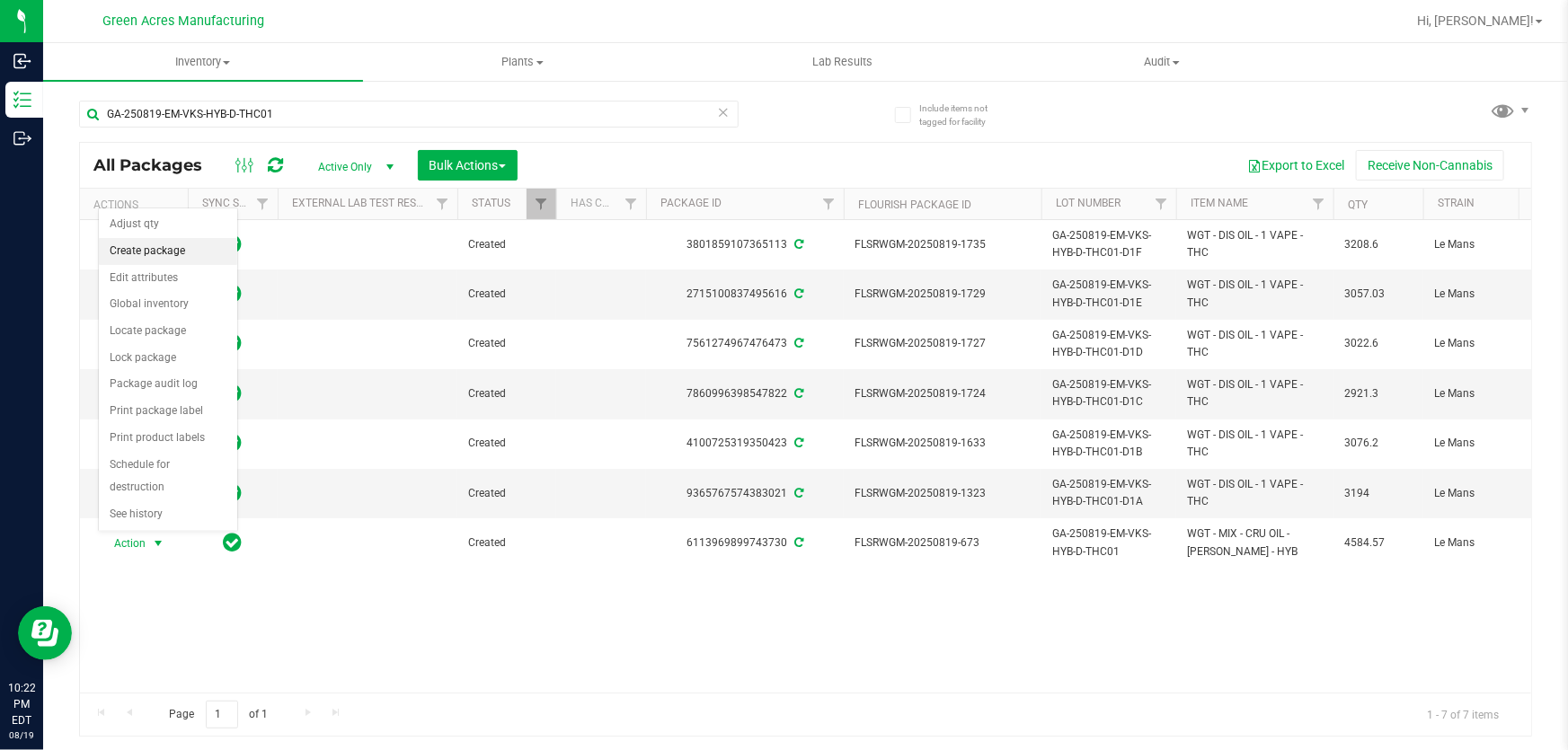
click at [143, 250] on li "Create package" at bounding box center [168, 251] width 138 height 27
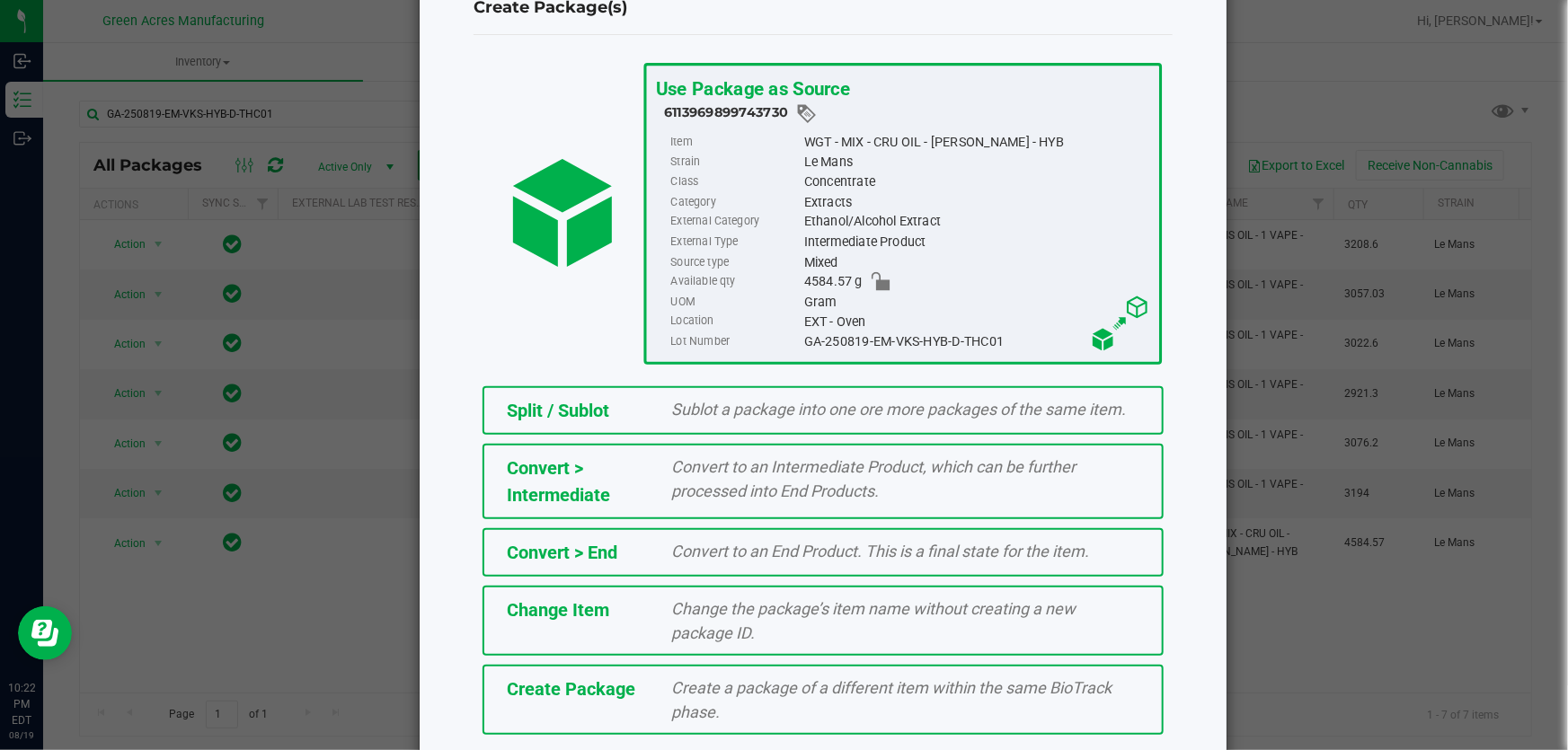
scroll to position [124, 0]
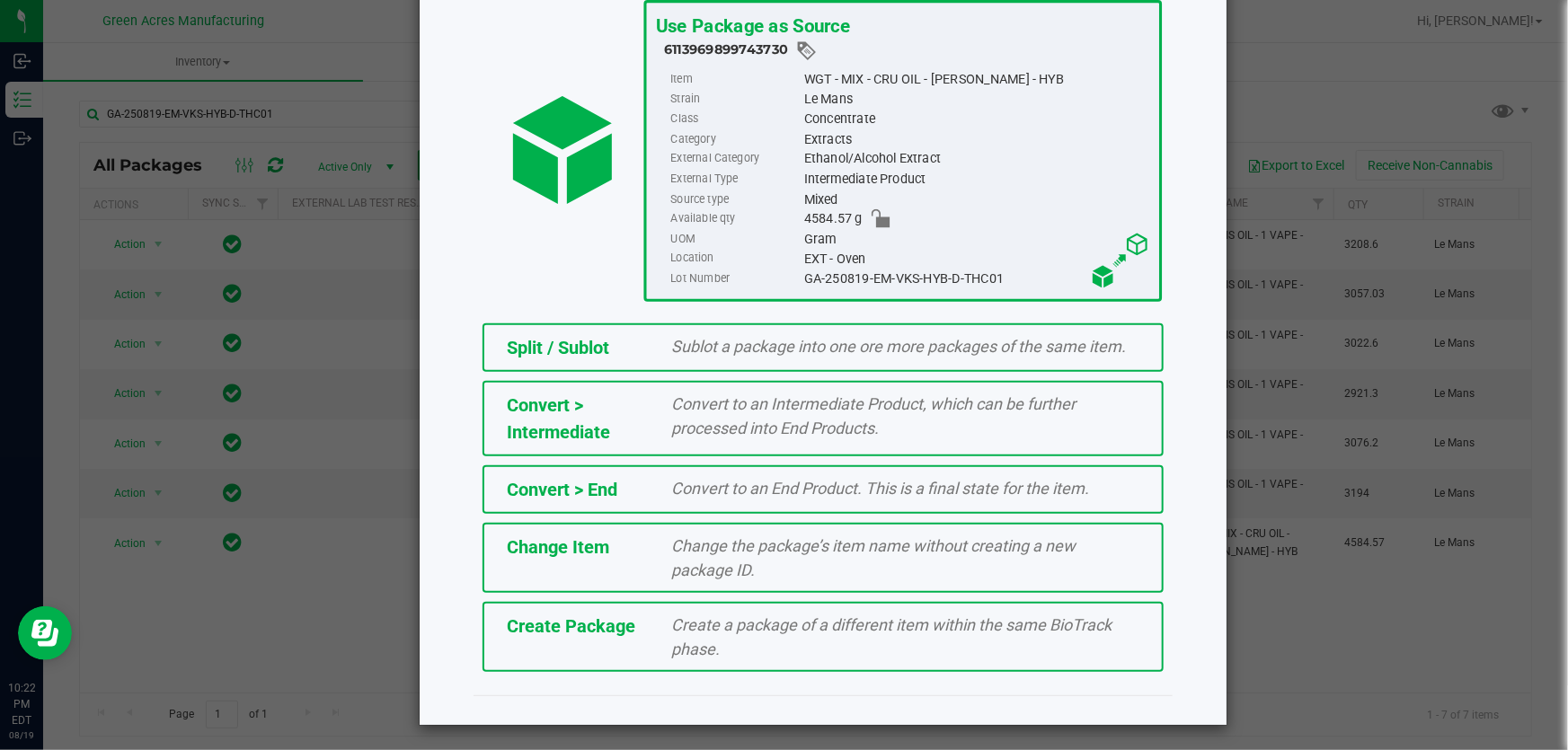
click at [801, 635] on div "Create a package of a different item within the same BioTrack phase." at bounding box center [906, 636] width 495 height 48
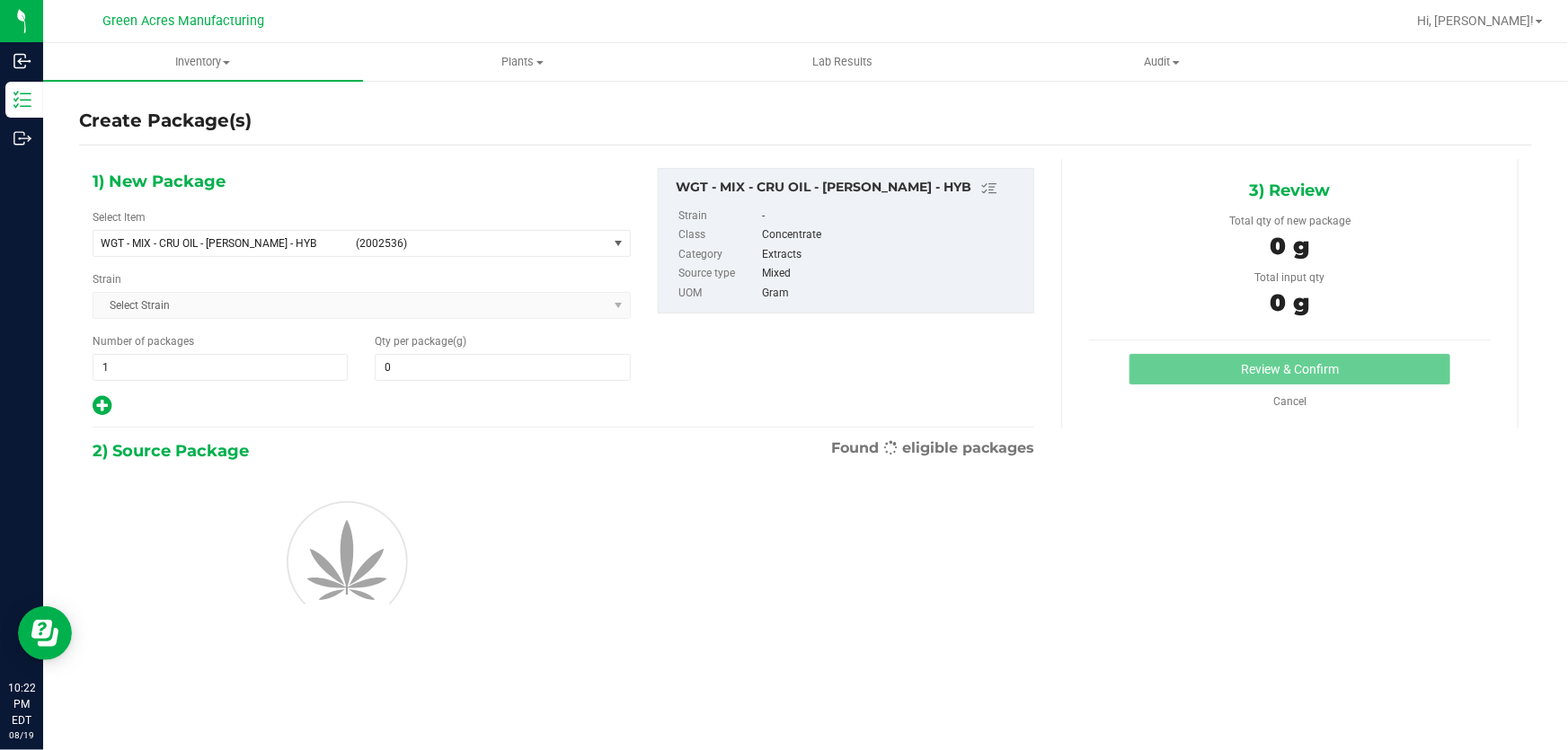
type input "0.0000"
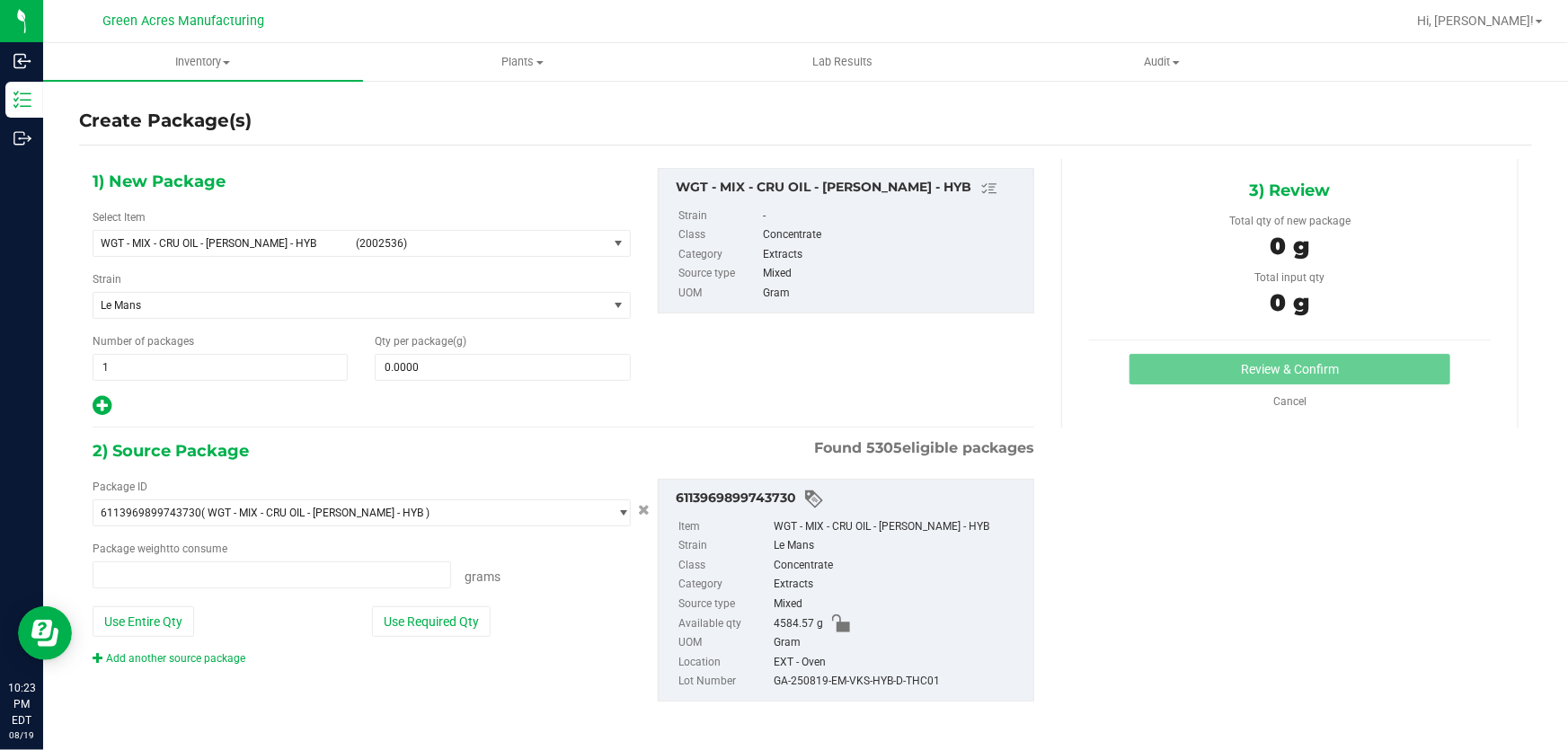
type input "0.0000 g"
click at [589, 238] on span "(2002536)" at bounding box center [478, 243] width 244 height 13
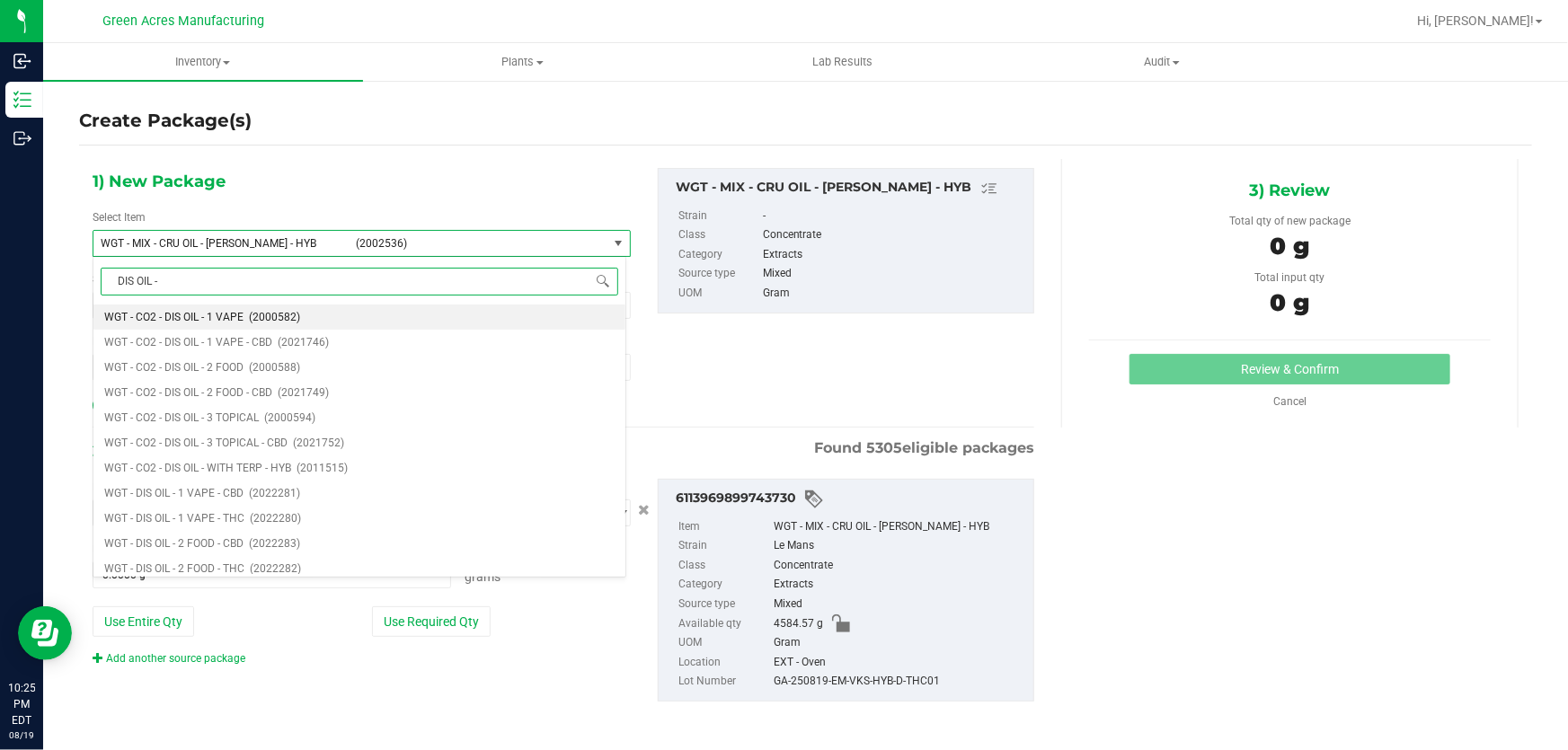
type input "DIS OIL - 1"
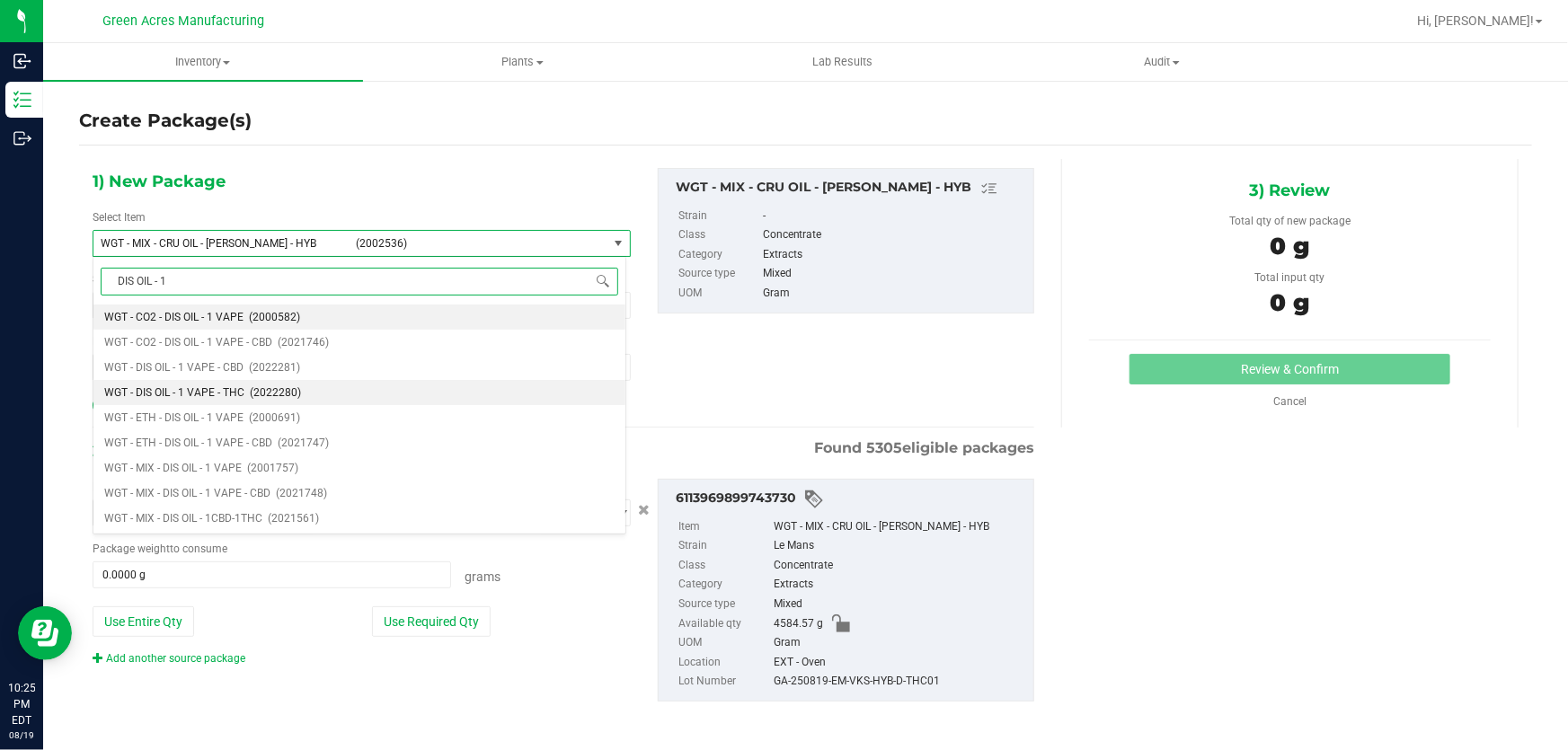
click at [282, 390] on span "(2022280)" at bounding box center [276, 392] width 51 height 13
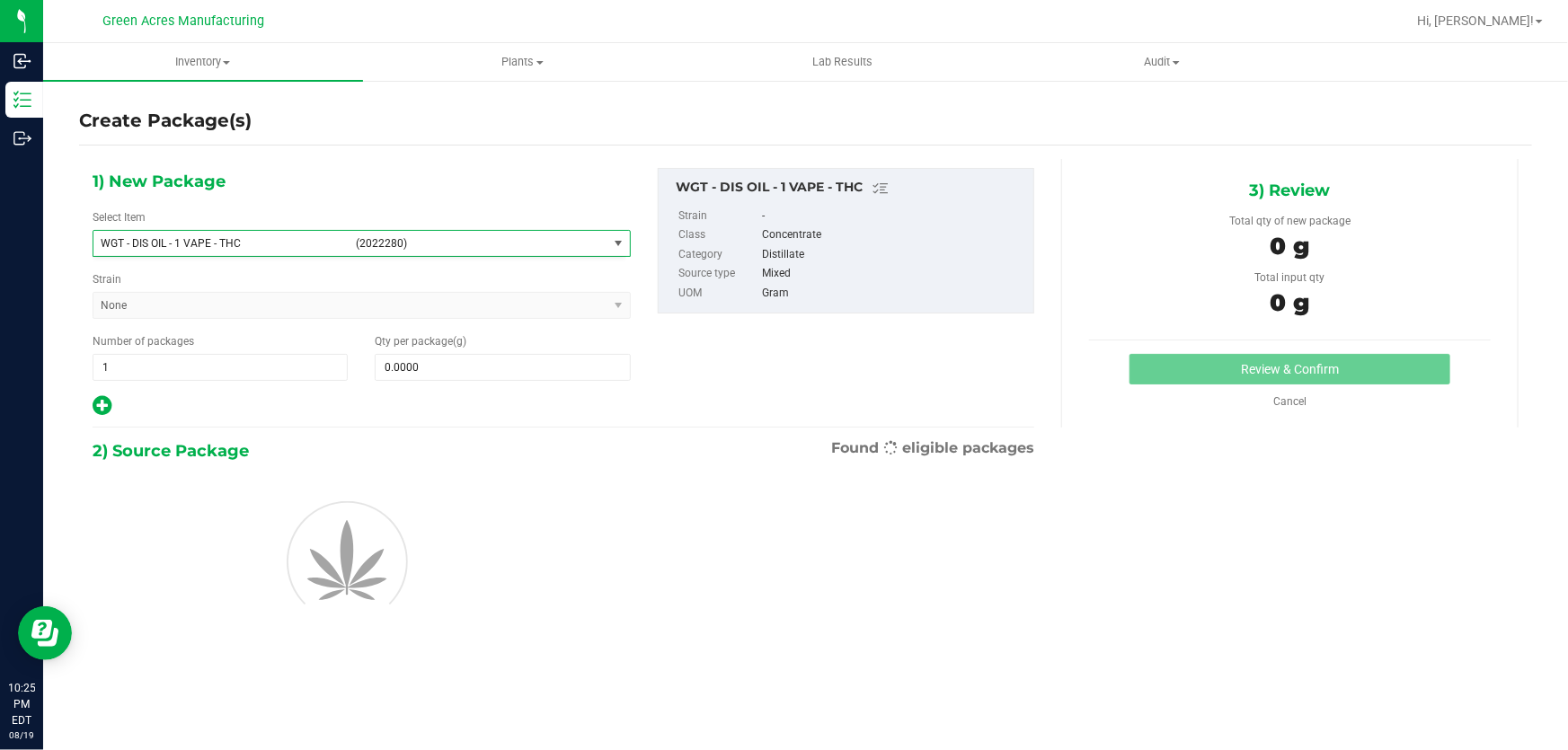
type input "0.0000"
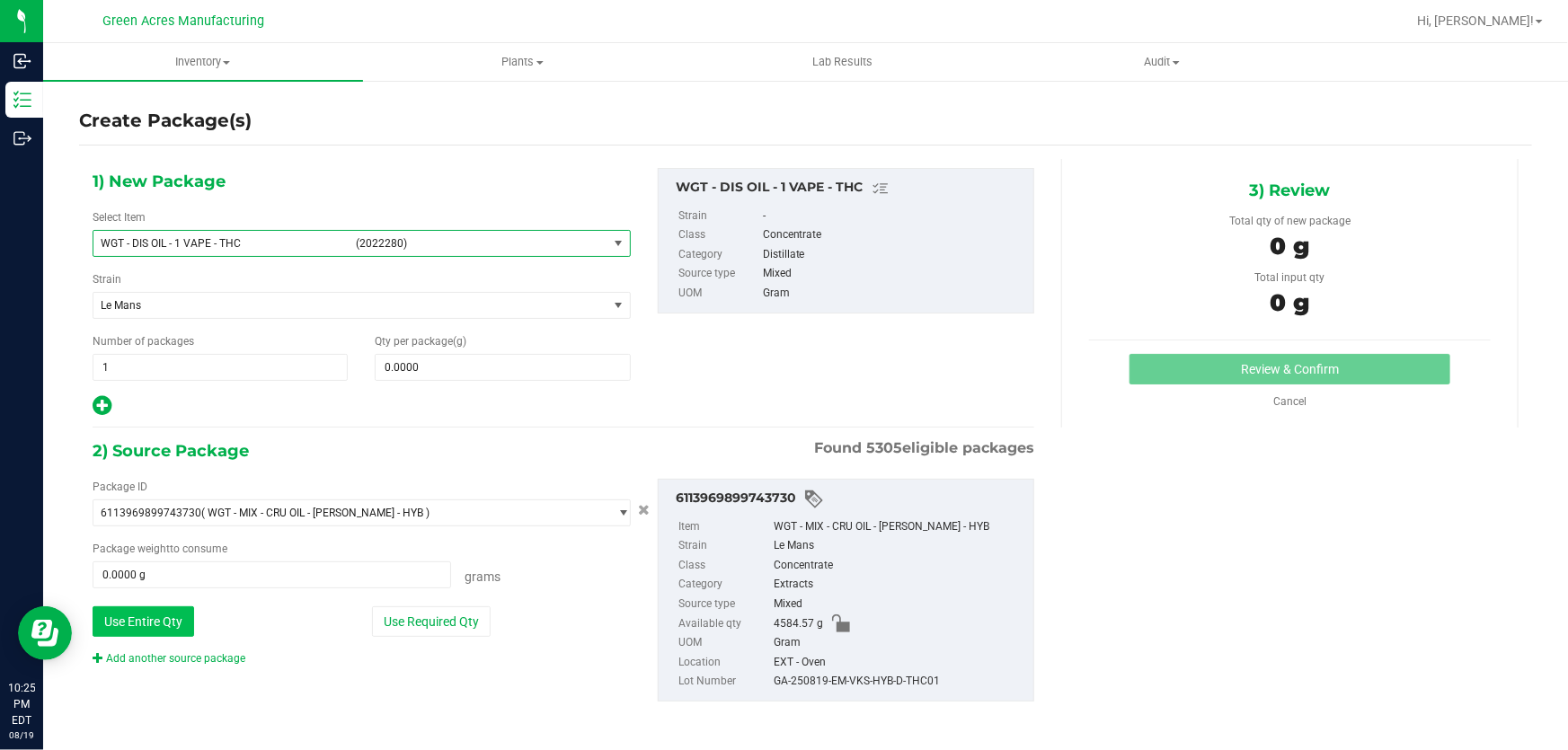
click at [138, 609] on button "Use Entire Qty" at bounding box center [143, 622] width 102 height 31
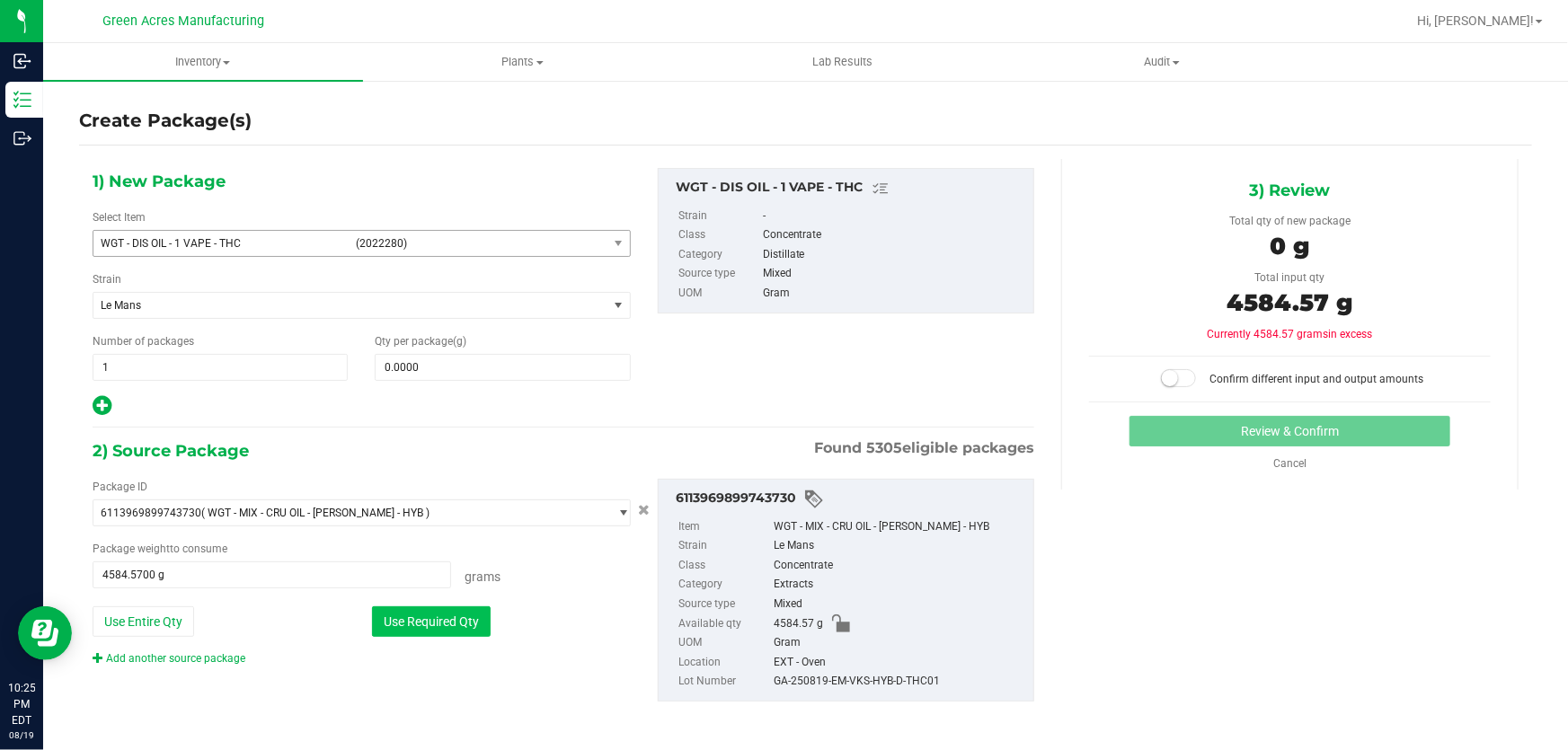
click at [380, 620] on button "Use Required Qty" at bounding box center [431, 622] width 119 height 31
type input "0.0000 g"
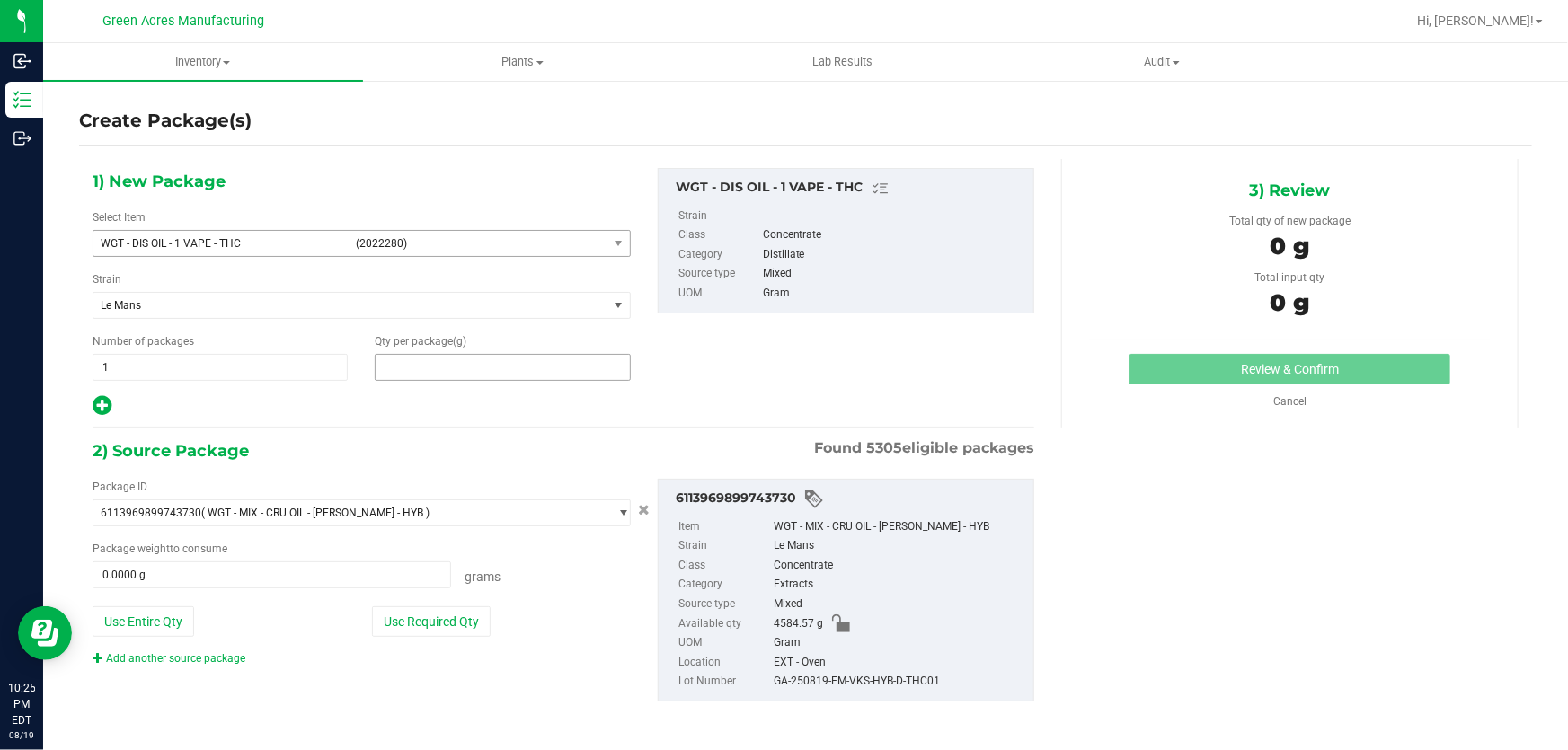
click at [483, 371] on span at bounding box center [502, 367] width 255 height 27
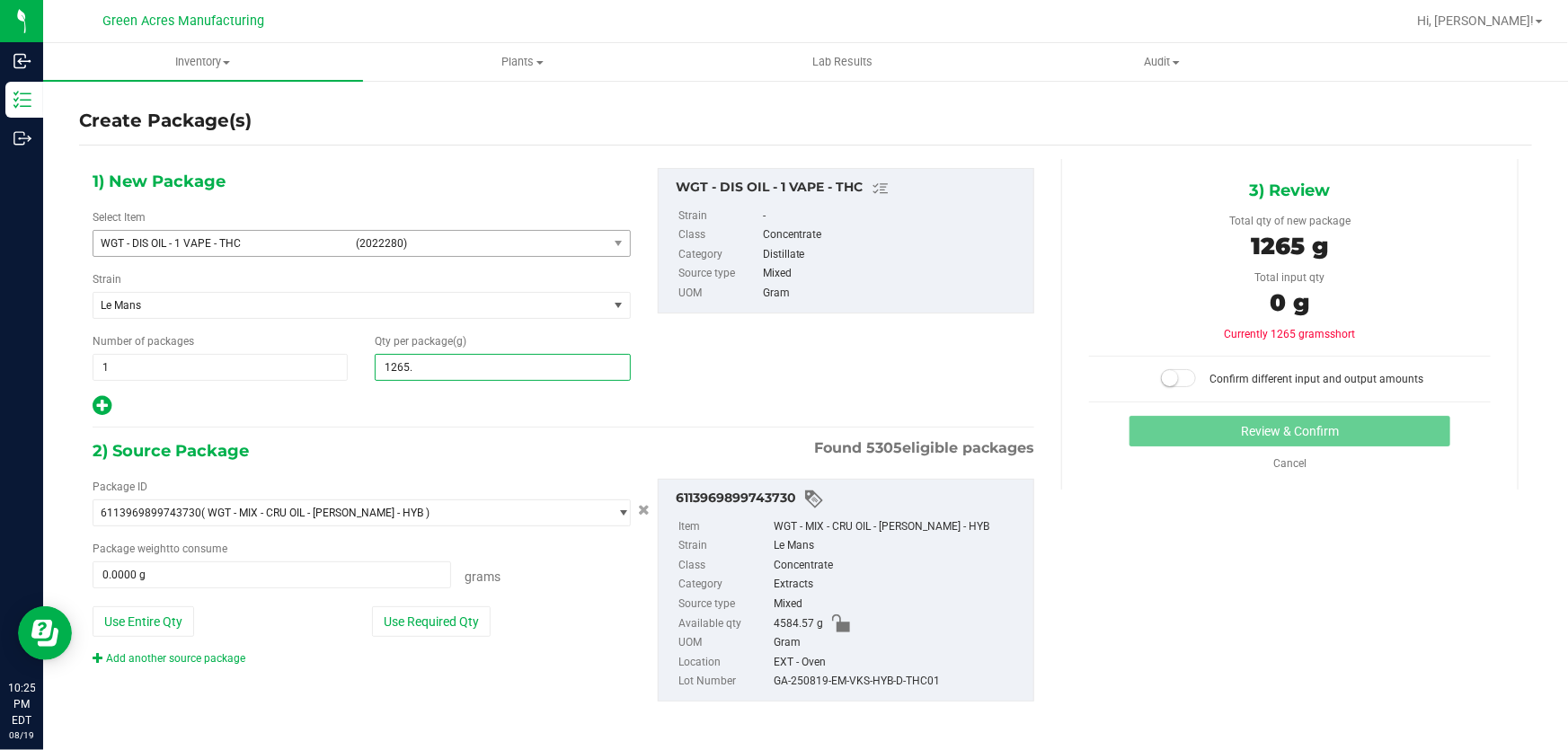
type input "1265.7"
type input "1,265.7000"
click at [435, 614] on button "Use Required Qty" at bounding box center [431, 622] width 119 height 31
type input "1265.7000 g"
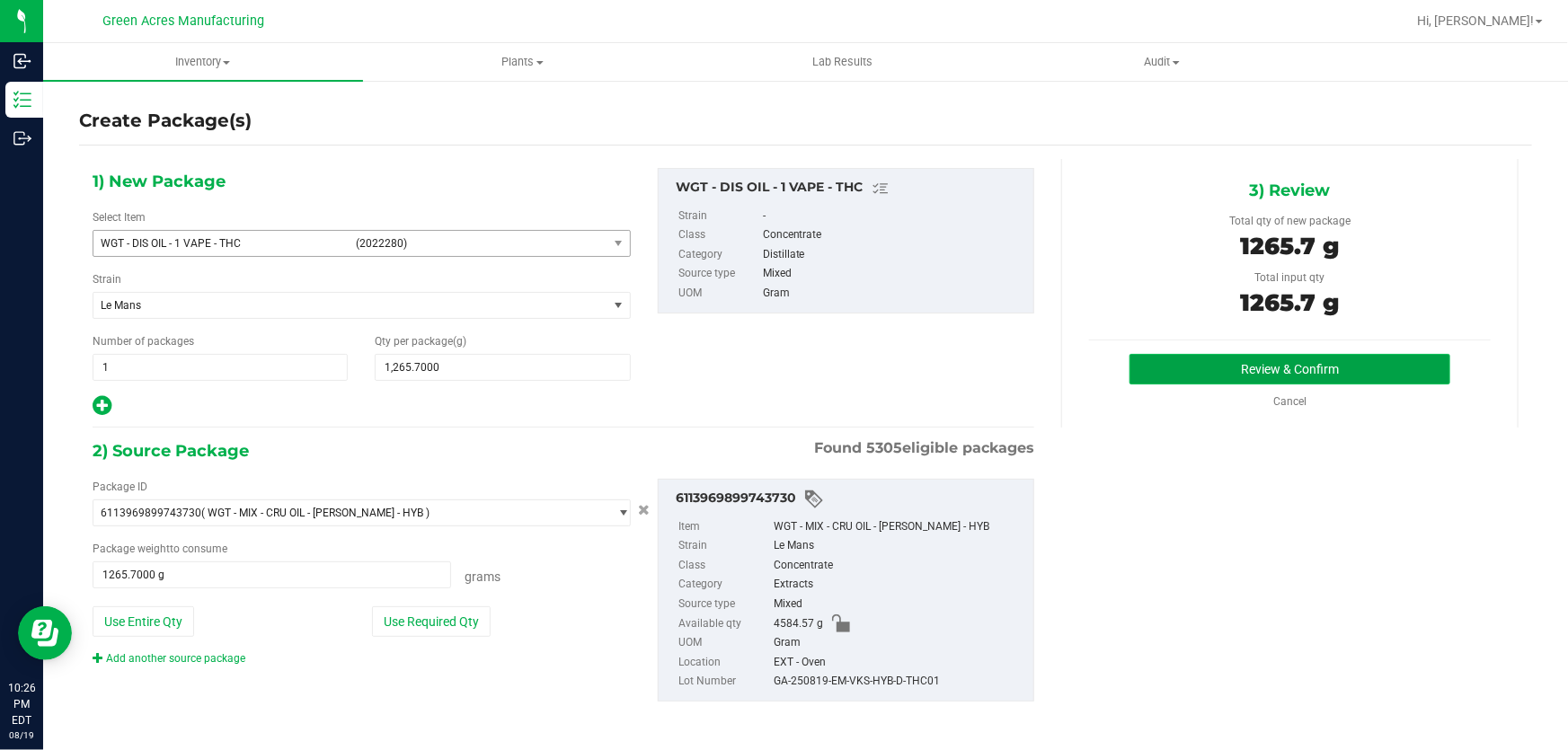
click at [1250, 366] on button "Review & Confirm" at bounding box center [1289, 369] width 321 height 31
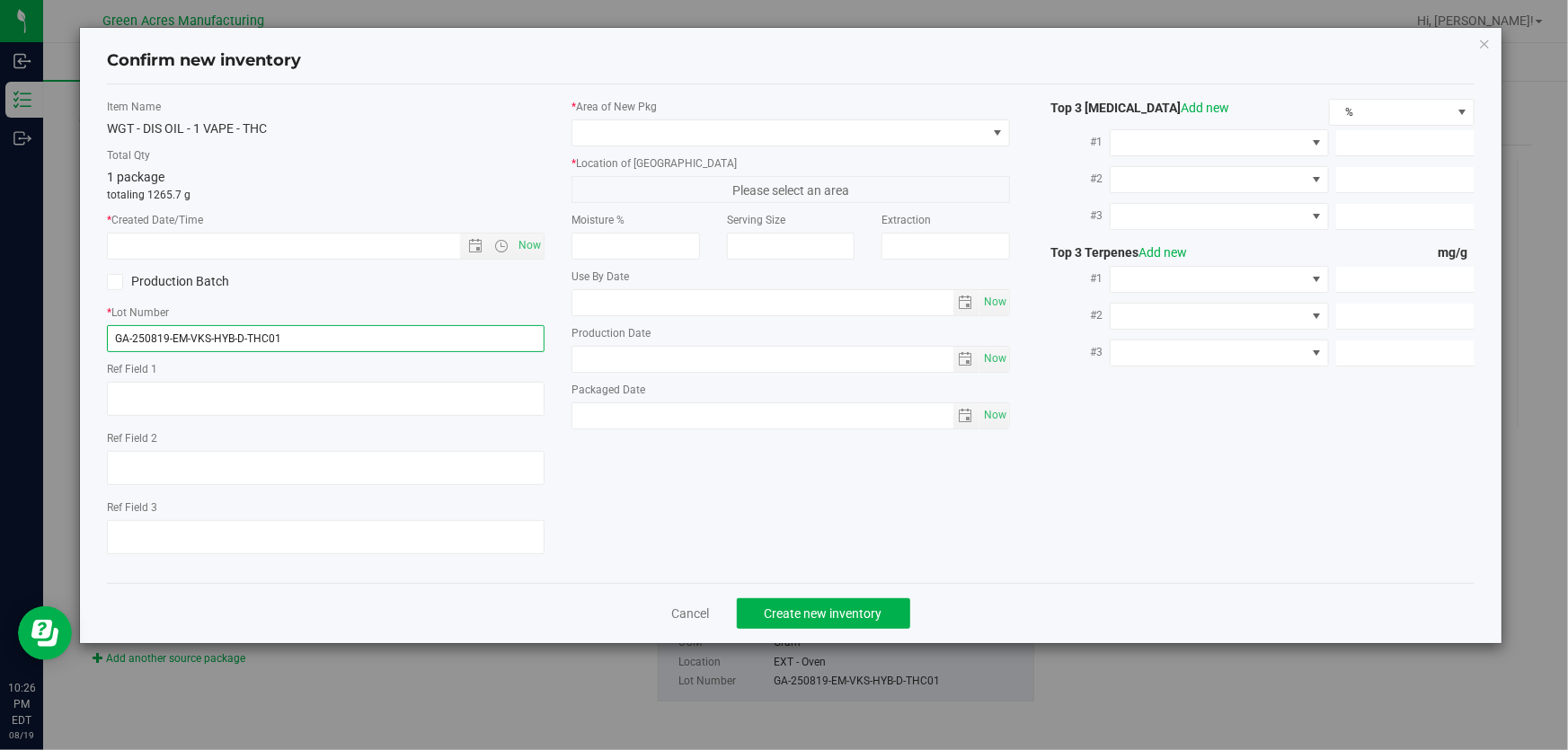
click at [449, 336] on input "GA-250819-EM-VKS-HYB-D-THC01" at bounding box center [325, 338] width 438 height 27
type input "GA-250819-EM-VKS-HYB-D-THC01-D1G"
click at [526, 252] on span "Now" at bounding box center [530, 245] width 31 height 26
type input "8/19/2025 10:26 PM"
click at [685, 155] on label "* Location of New Pkg" at bounding box center [790, 163] width 438 height 16
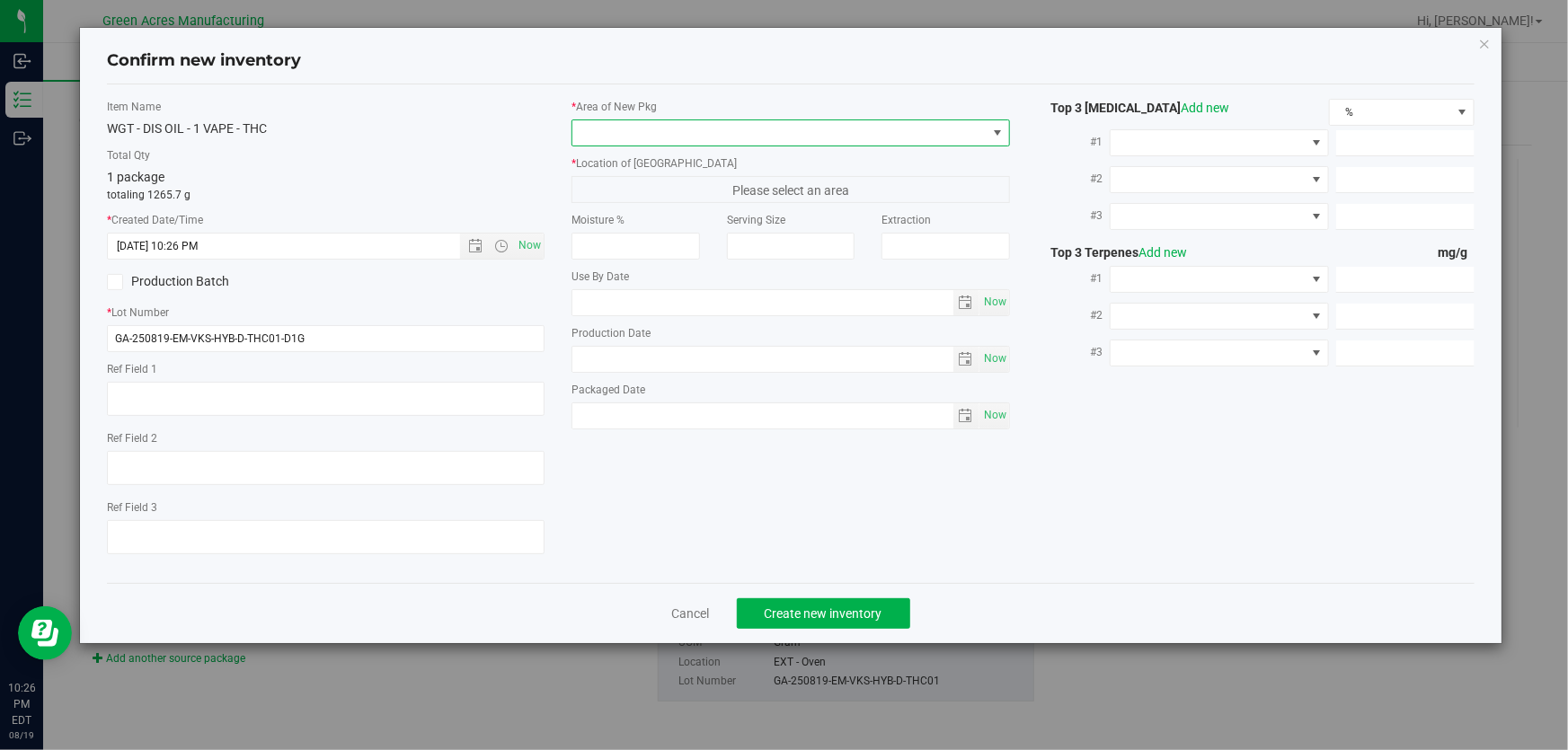
click at [692, 130] on span at bounding box center [779, 132] width 413 height 25
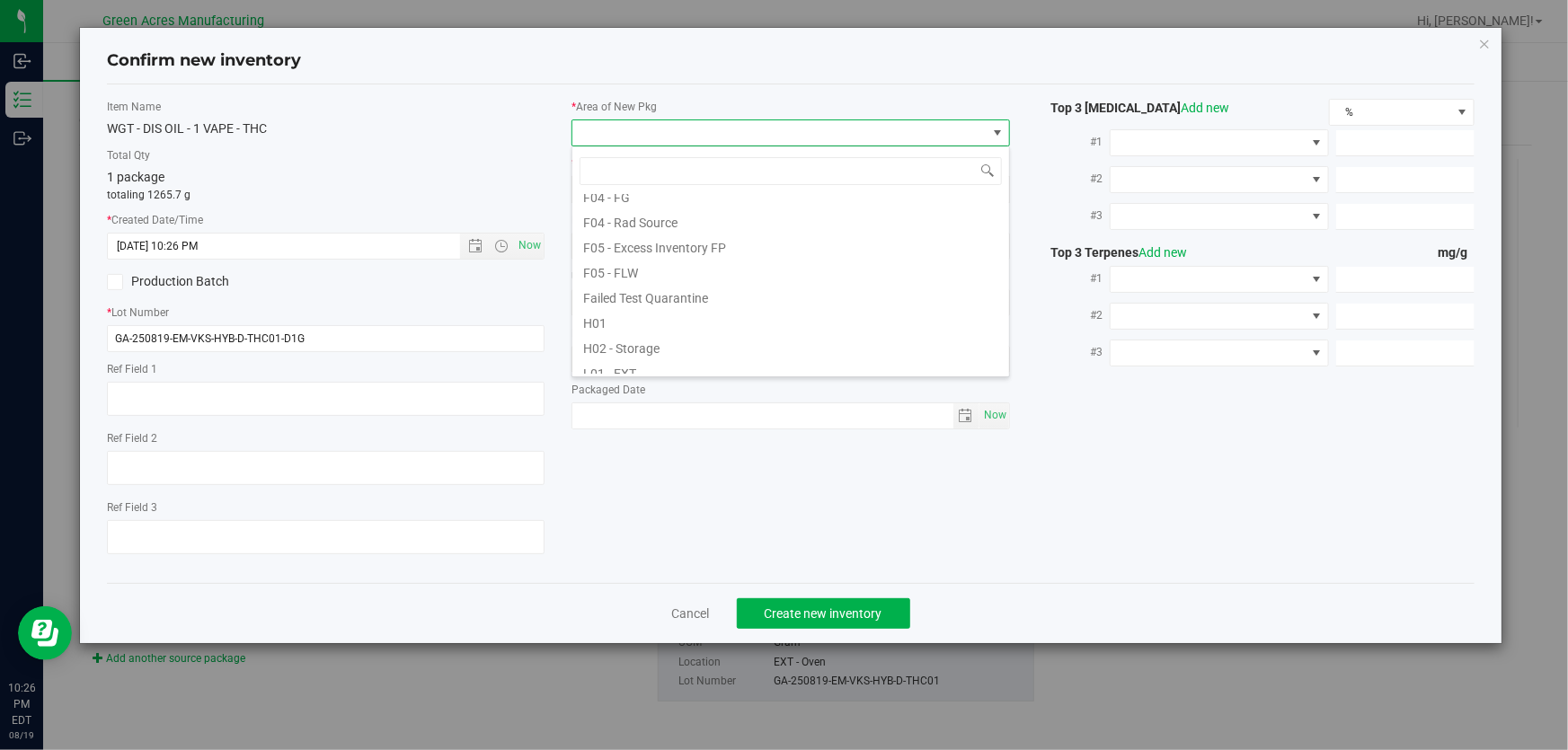
scroll to position [244, 0]
click at [665, 371] on li "L03 - EXT" at bounding box center [791, 364] width 437 height 25
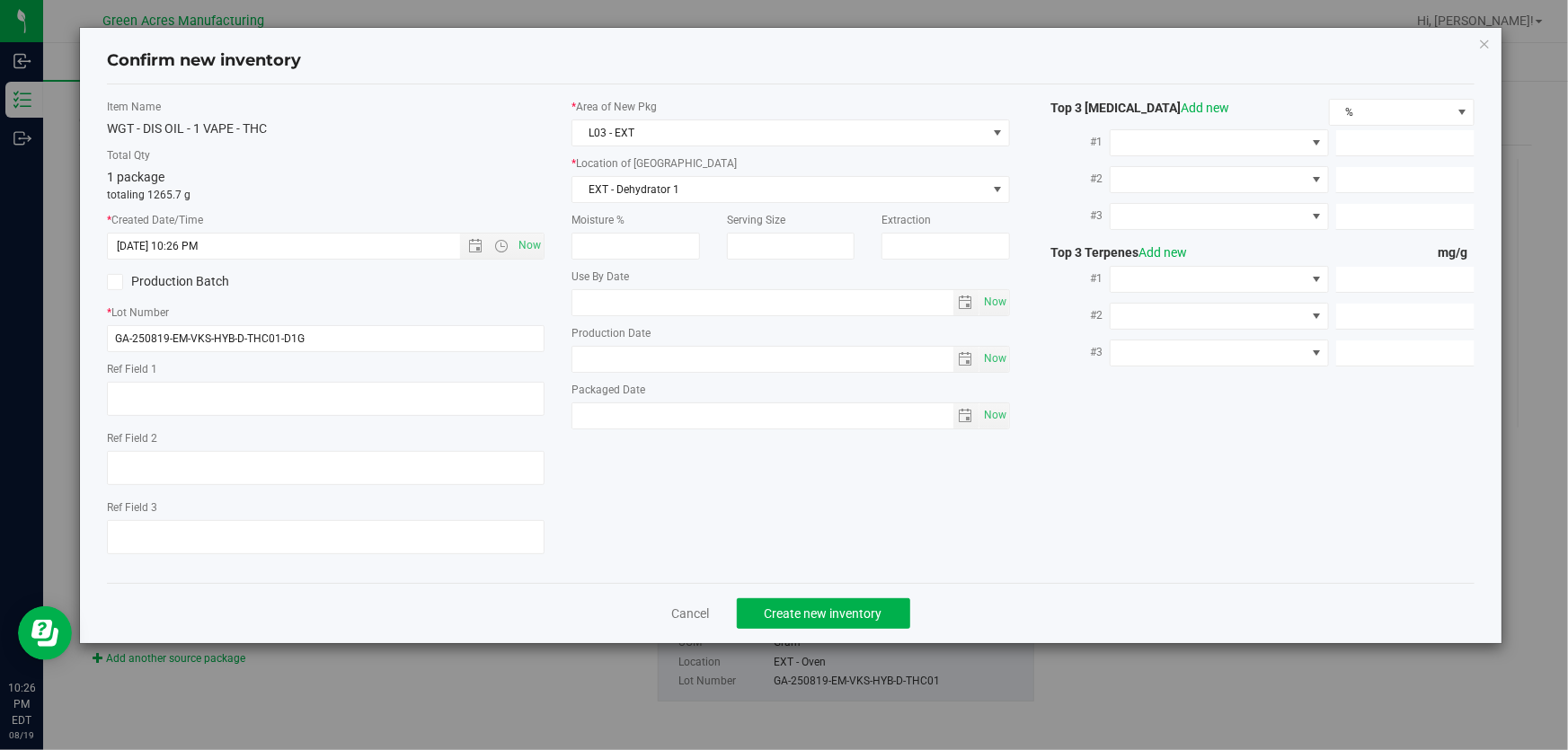
click at [691, 211] on label "Moisture %" at bounding box center [635, 219] width 128 height 16
click at [697, 199] on span "EXT - Dehydrator 1" at bounding box center [779, 189] width 413 height 25
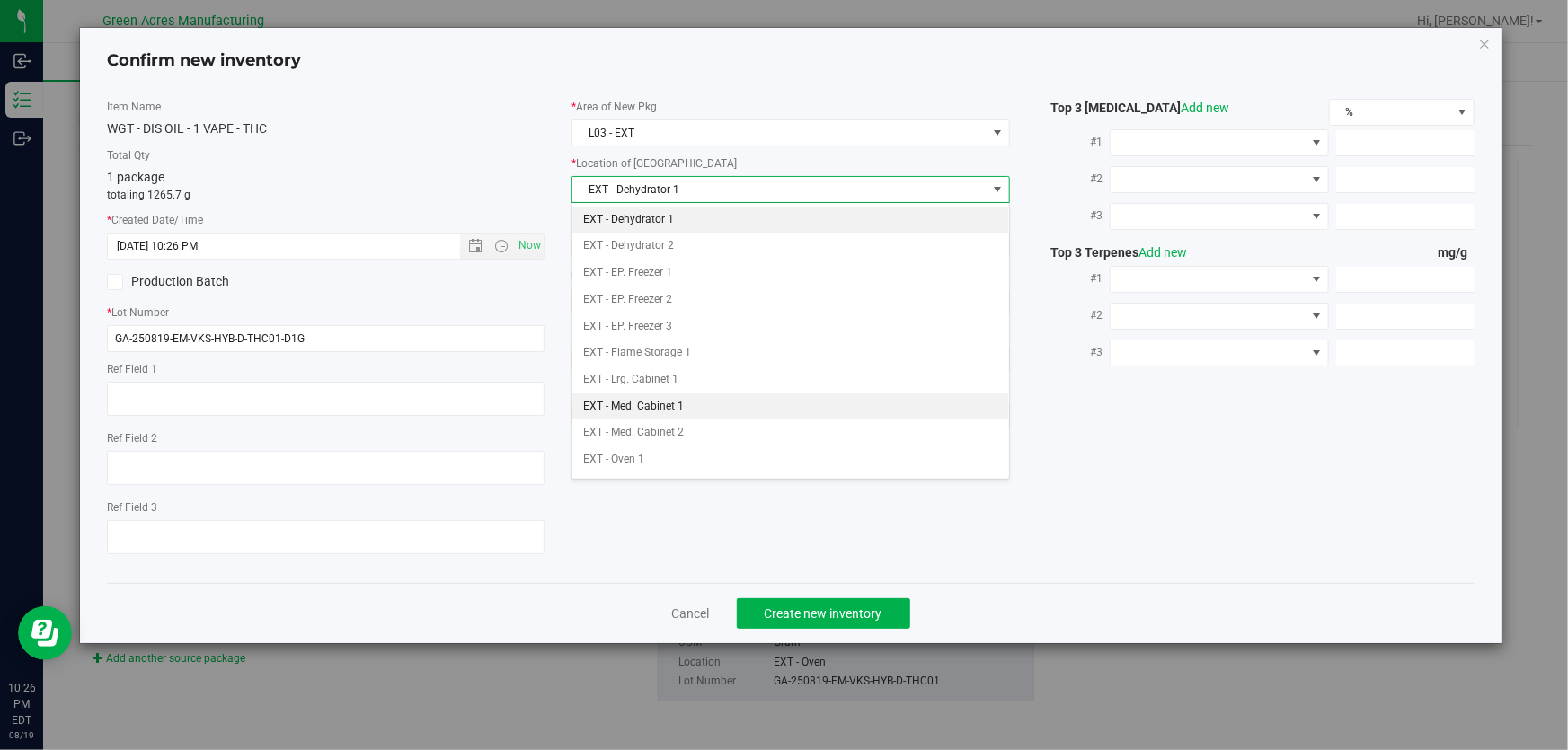
click at [692, 409] on li "EXT - Med. Cabinet 1" at bounding box center [791, 406] width 437 height 27
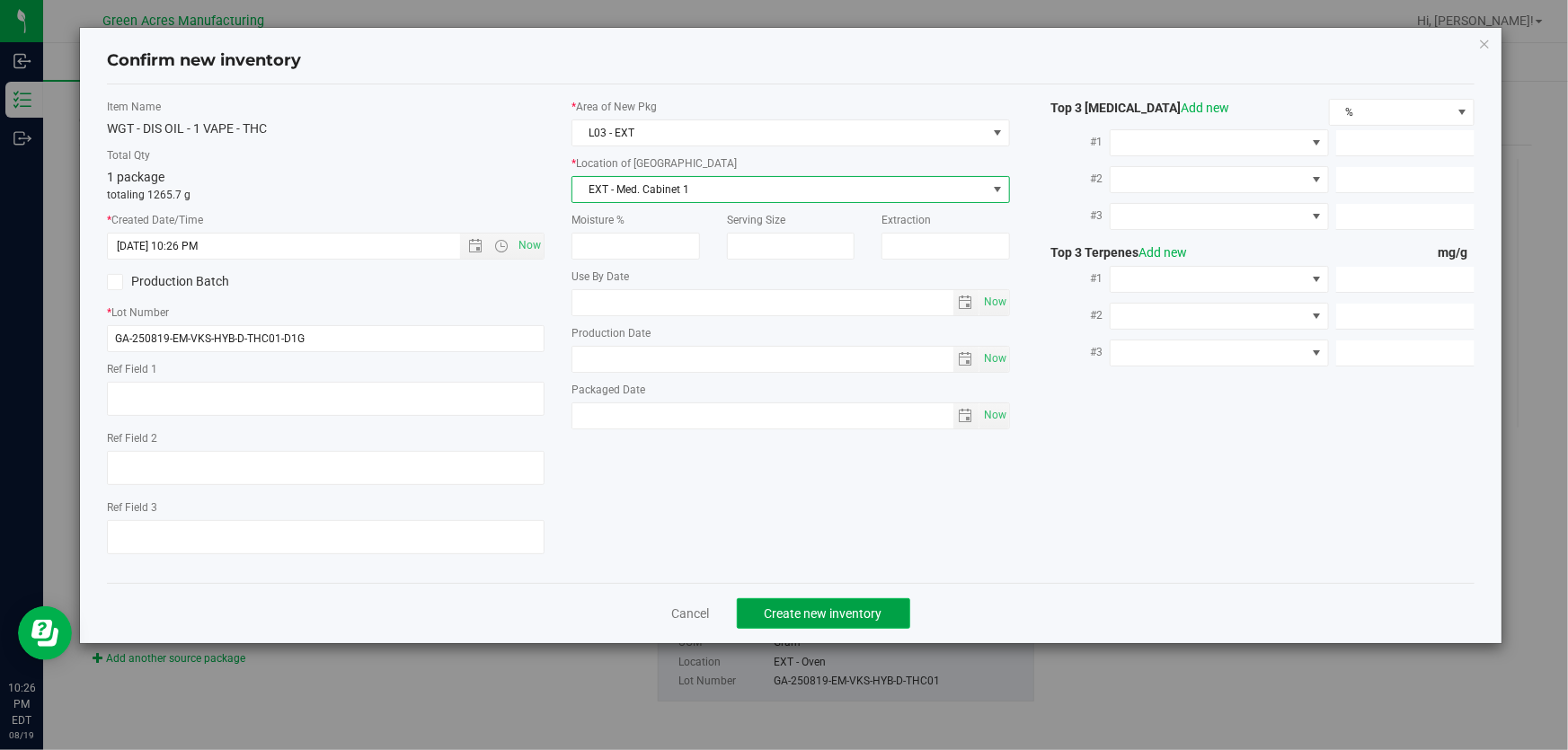
click at [857, 620] on span "Create new inventory" at bounding box center [823, 614] width 118 height 15
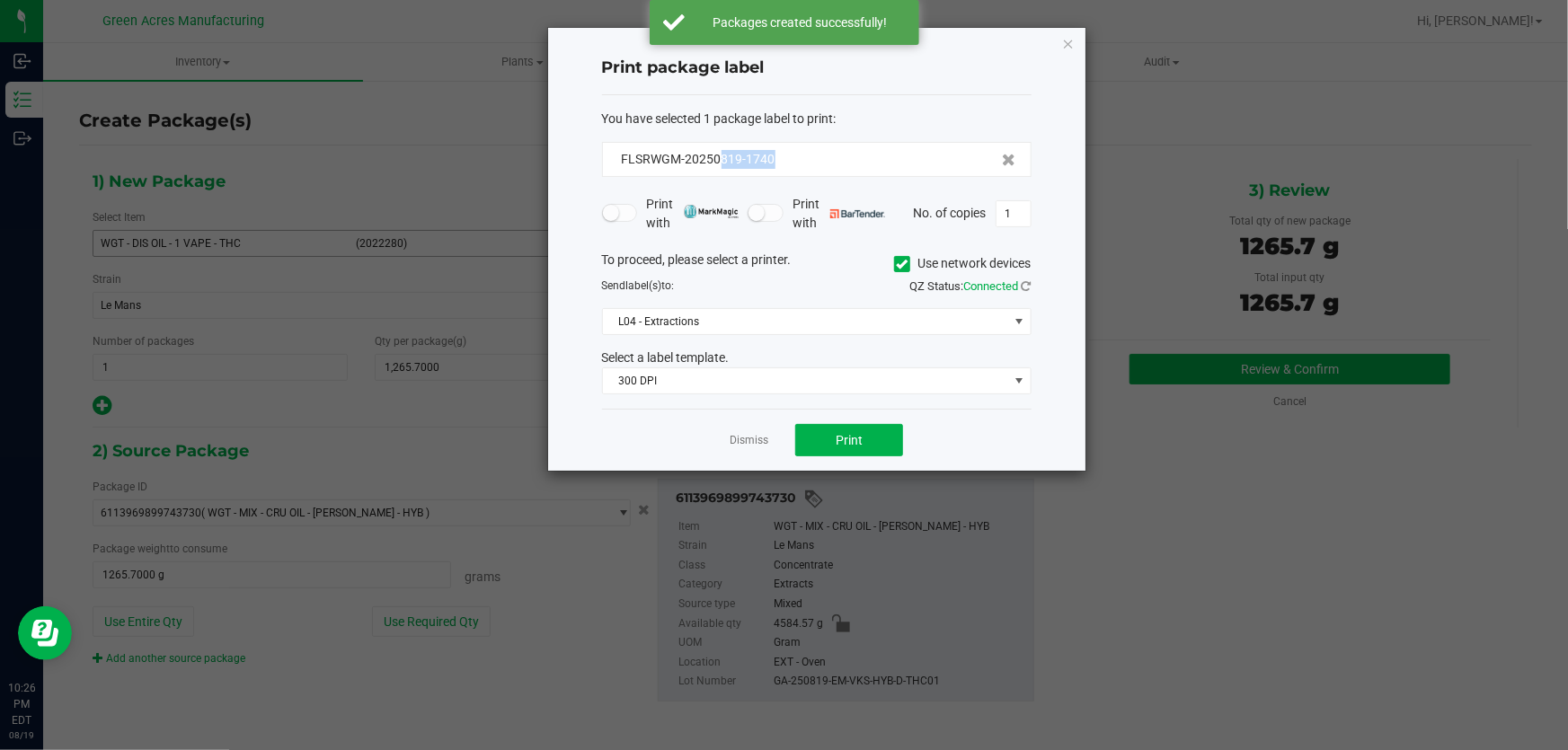
drag, startPoint x: 795, startPoint y: 163, endPoint x: 721, endPoint y: 174, distance: 74.8
click at [721, 174] on div "FLSRWGM-20250819-1740" at bounding box center [817, 159] width 429 height 35
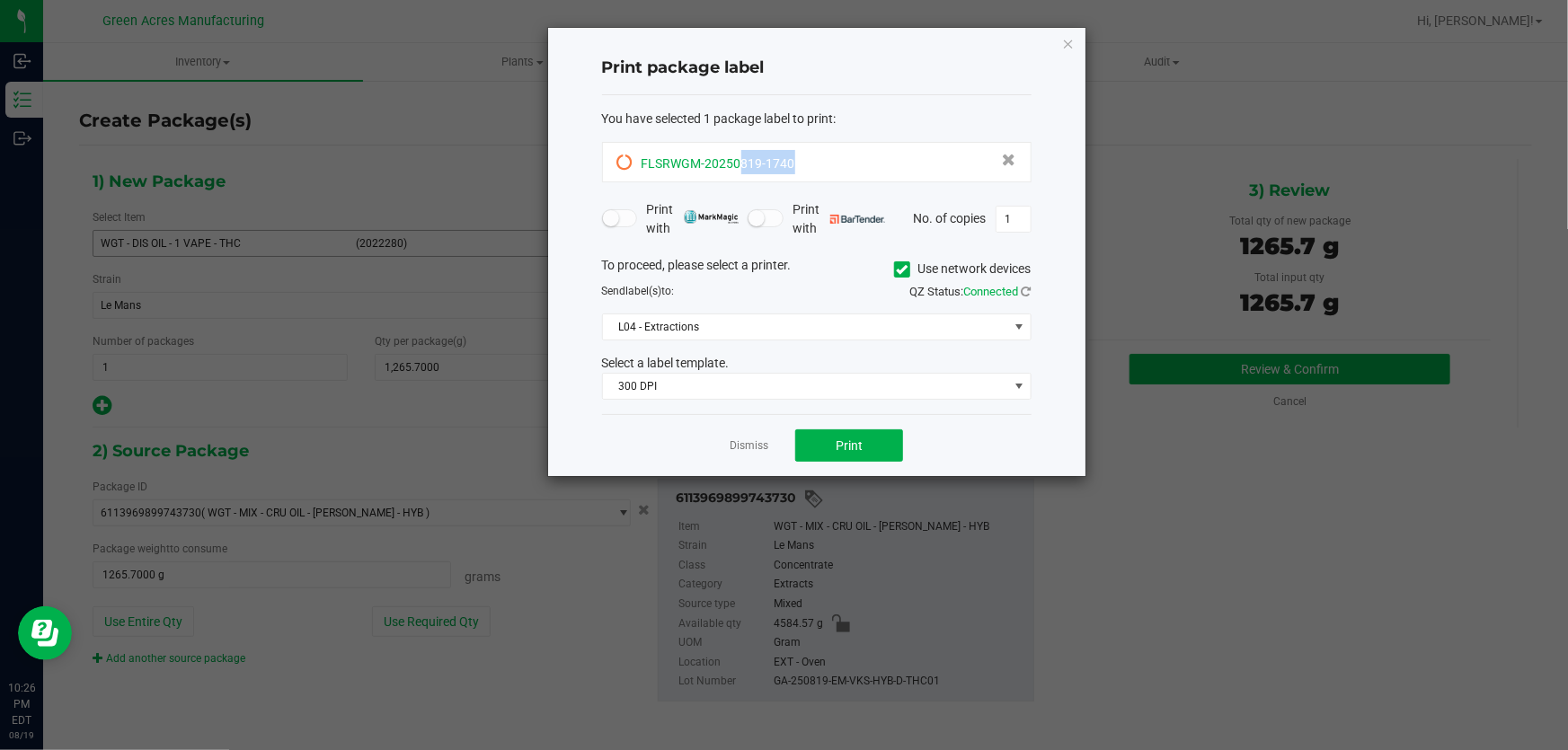
drag, startPoint x: 799, startPoint y: 163, endPoint x: 741, endPoint y: 173, distance: 58.9
click at [741, 173] on div "FLSRWGM-20250819-1740" at bounding box center [817, 162] width 399 height 25
copy span "819-1740"
click at [849, 446] on span "Print" at bounding box center [848, 446] width 27 height 15
click at [851, 439] on span "Print" at bounding box center [848, 446] width 27 height 15
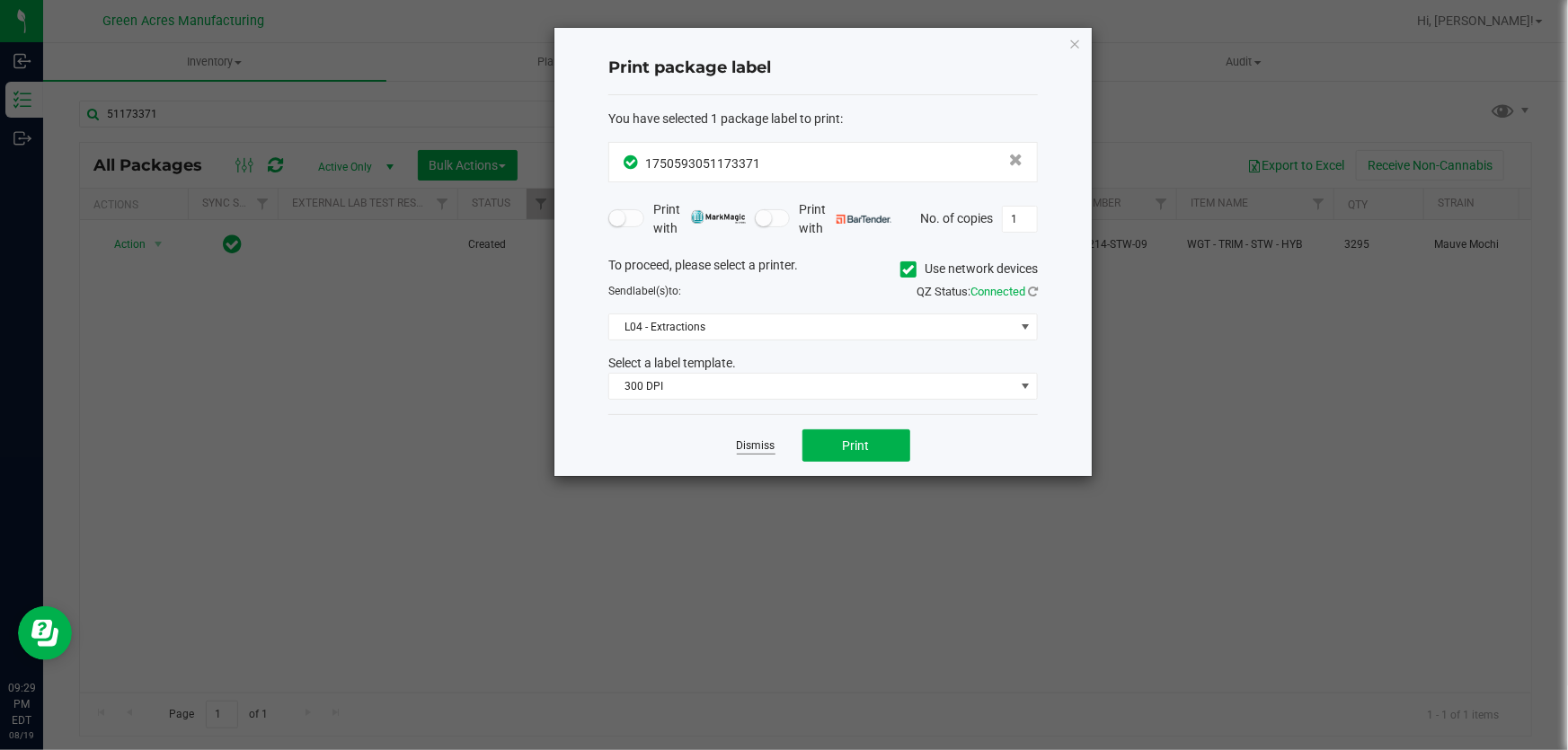
click at [758, 449] on link "Dismiss" at bounding box center [755, 446] width 39 height 15
click at [755, 451] on link "Dismiss" at bounding box center [755, 446] width 39 height 15
